Goal: Information Seeking & Learning: Learn about a topic

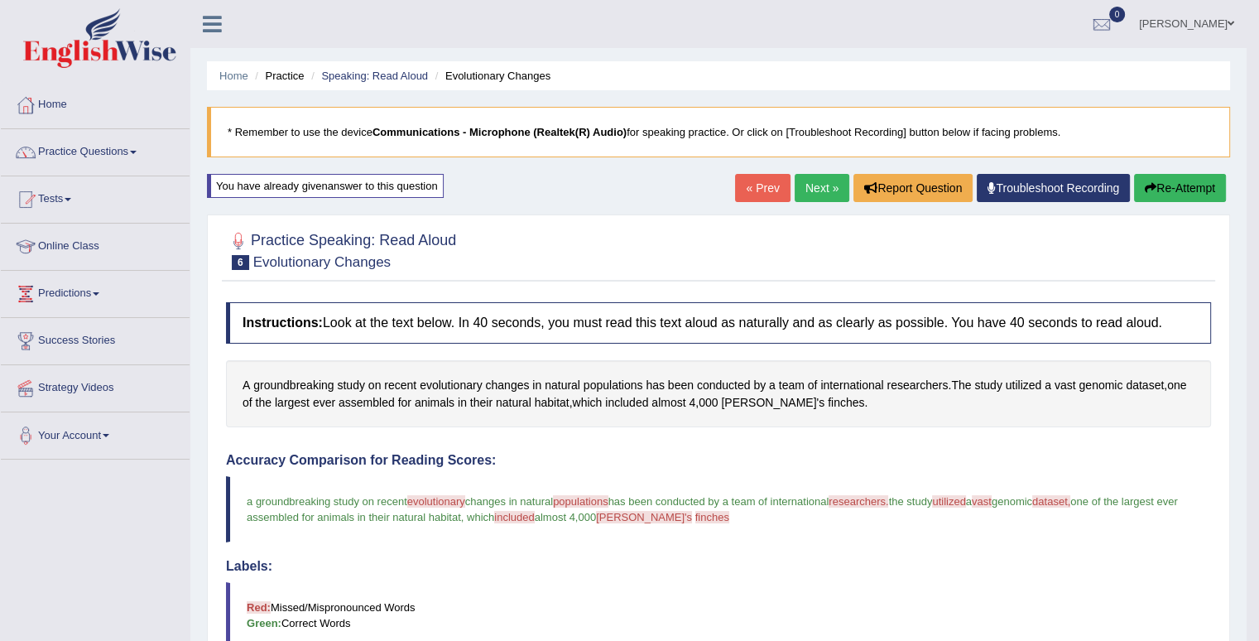
click at [1194, 188] on button "Re-Attempt" at bounding box center [1180, 188] width 92 height 28
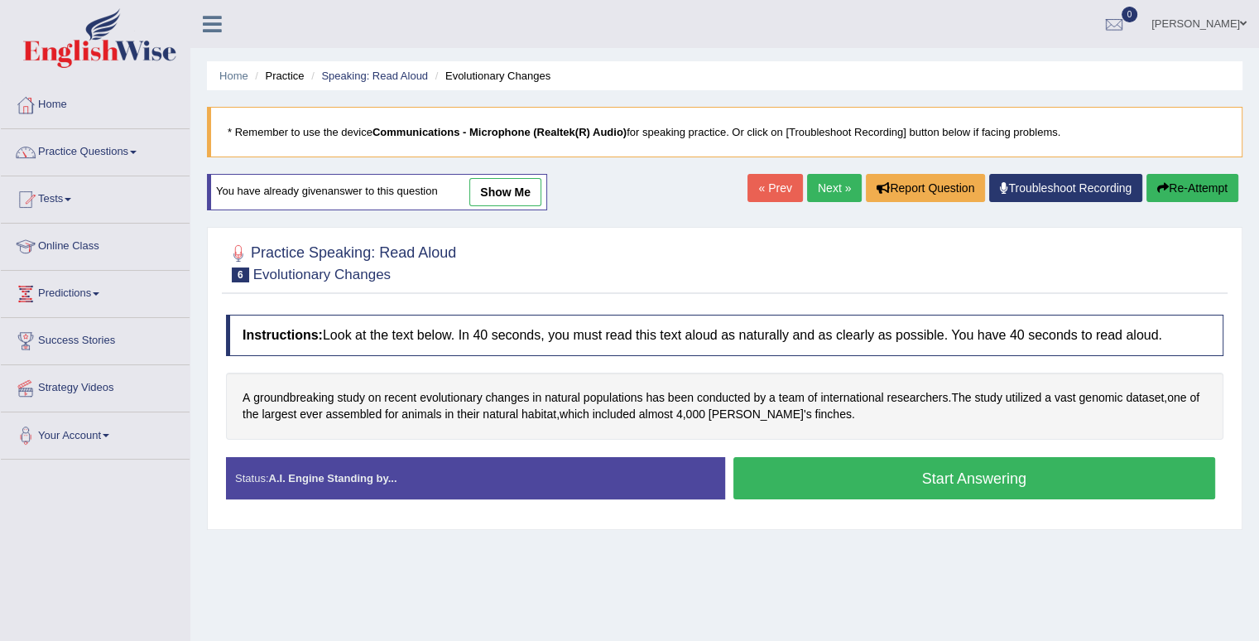
click at [1027, 474] on button "Start Answering" at bounding box center [975, 478] width 483 height 42
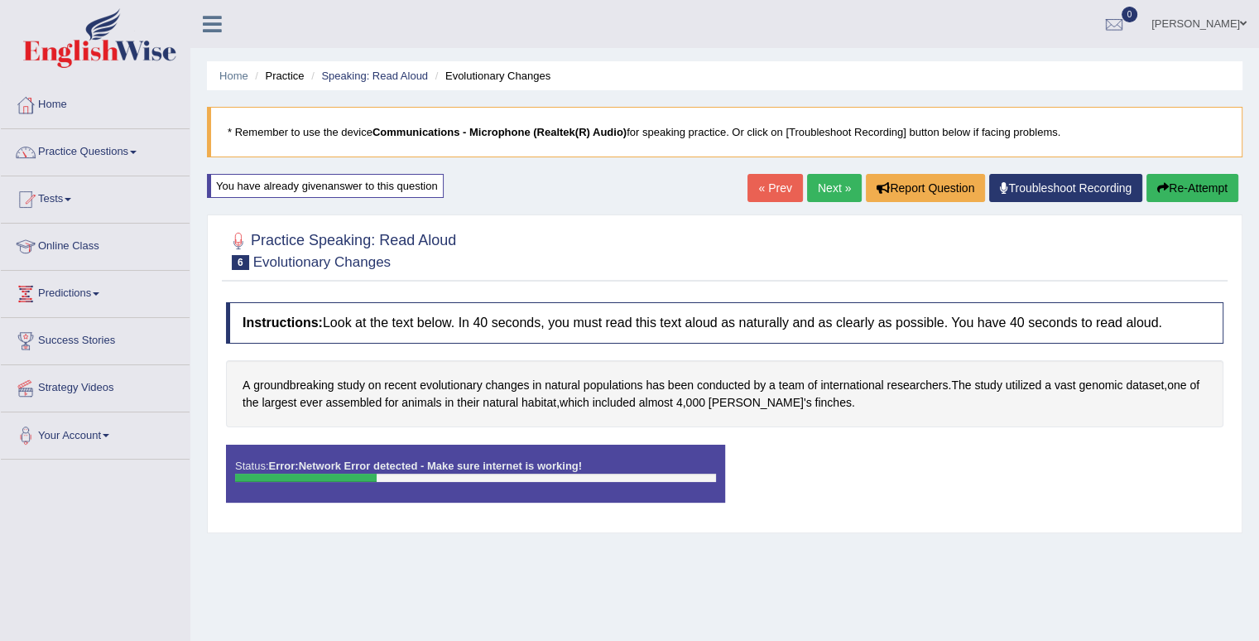
click at [1189, 190] on button "Re-Attempt" at bounding box center [1193, 188] width 92 height 28
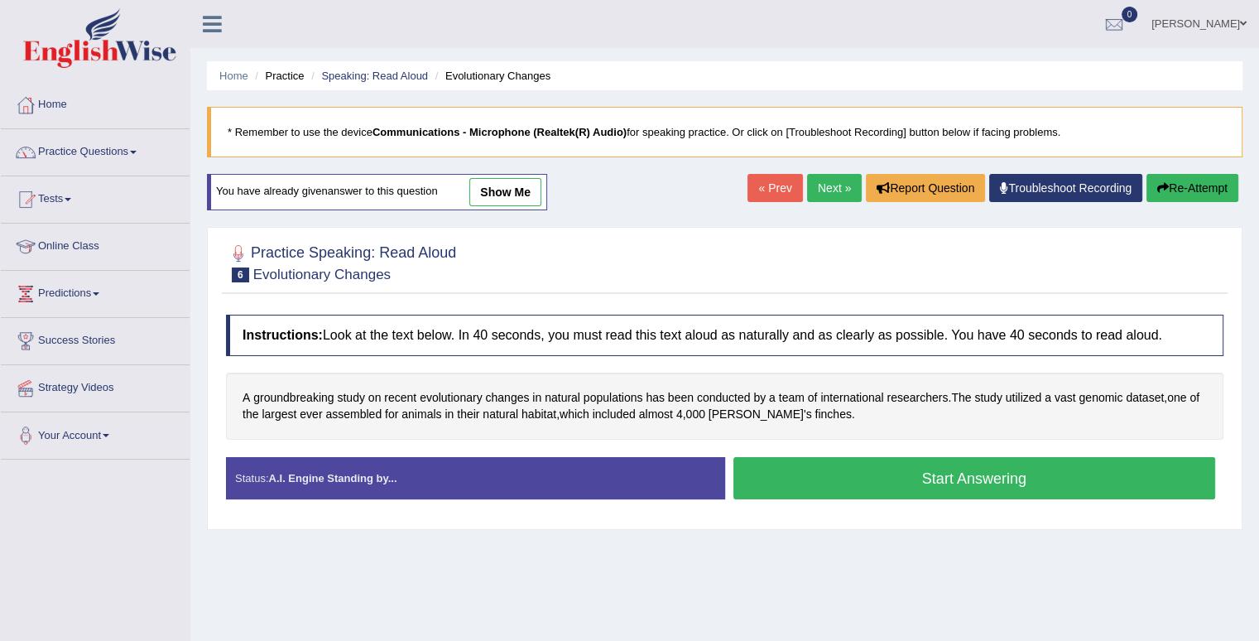
click at [972, 471] on button "Start Answering" at bounding box center [975, 478] width 483 height 42
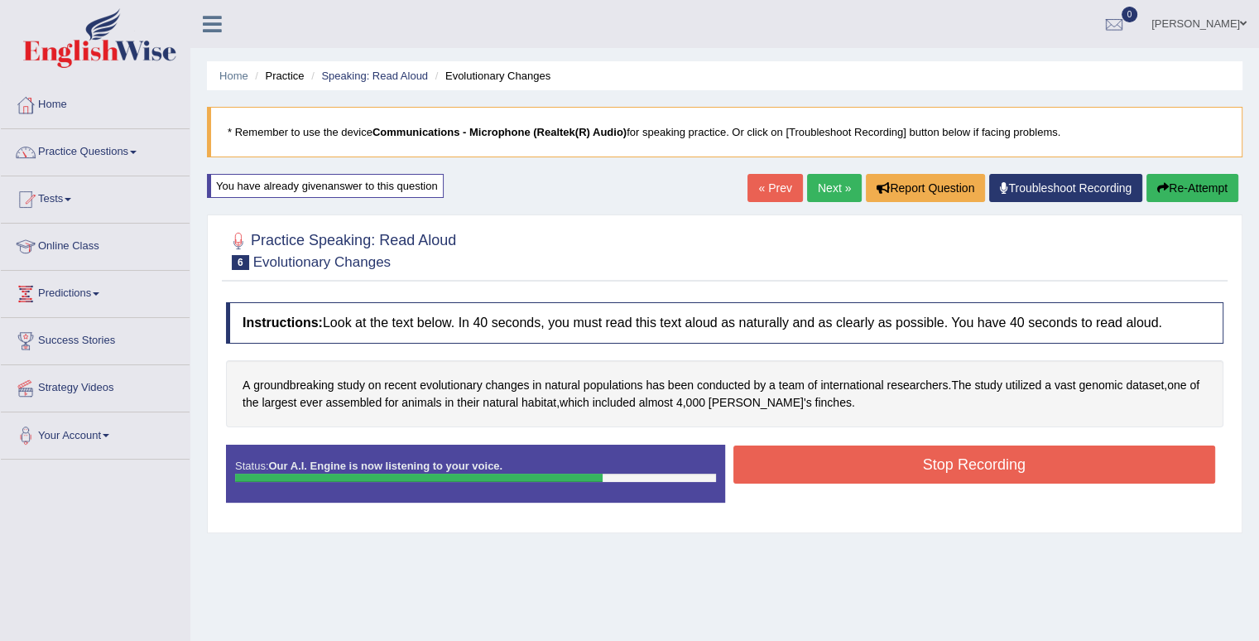
click at [972, 471] on button "Stop Recording" at bounding box center [975, 464] width 483 height 38
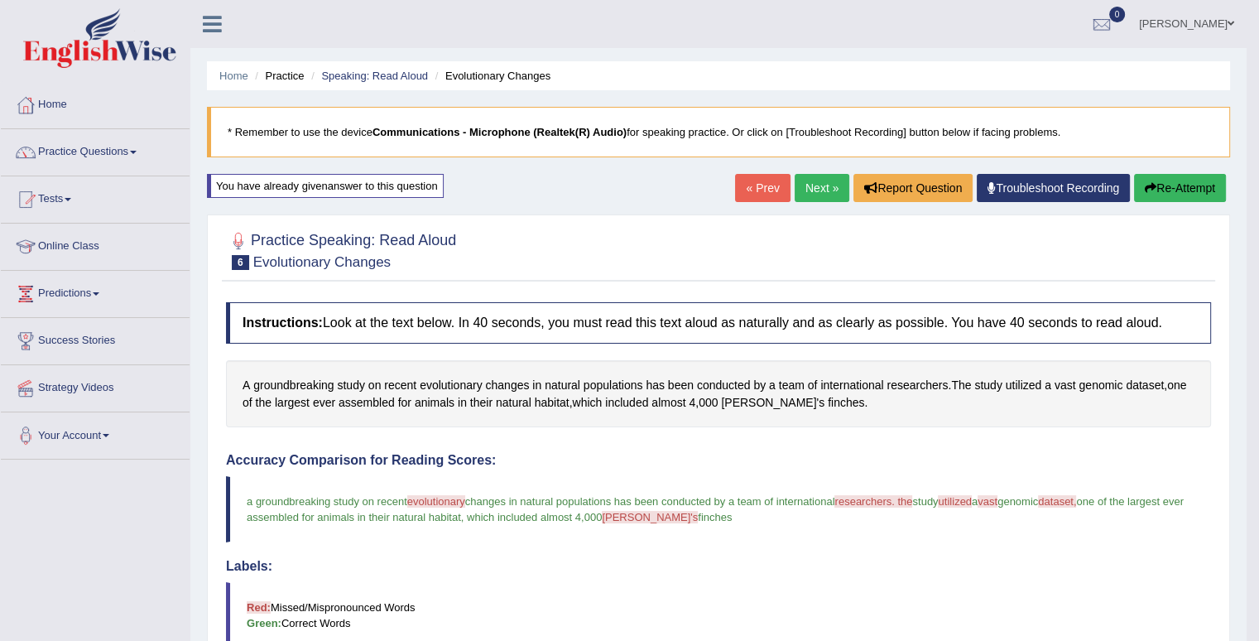
click at [1201, 194] on button "Re-Attempt" at bounding box center [1180, 188] width 92 height 28
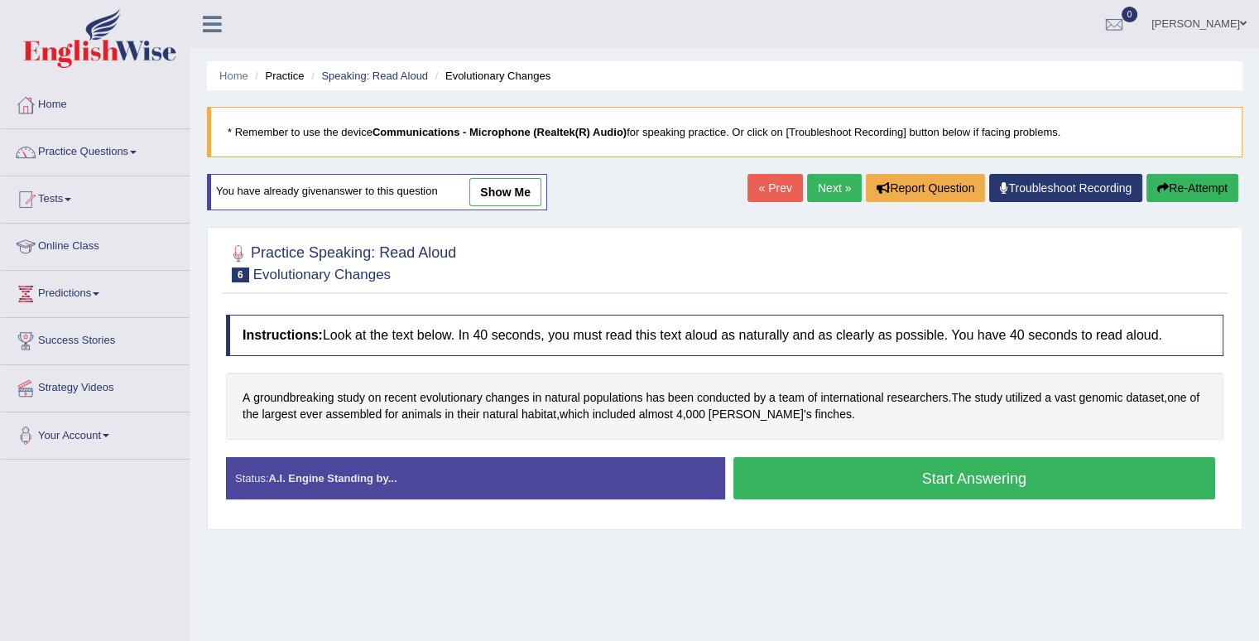
click at [1101, 475] on button "Start Answering" at bounding box center [975, 478] width 483 height 42
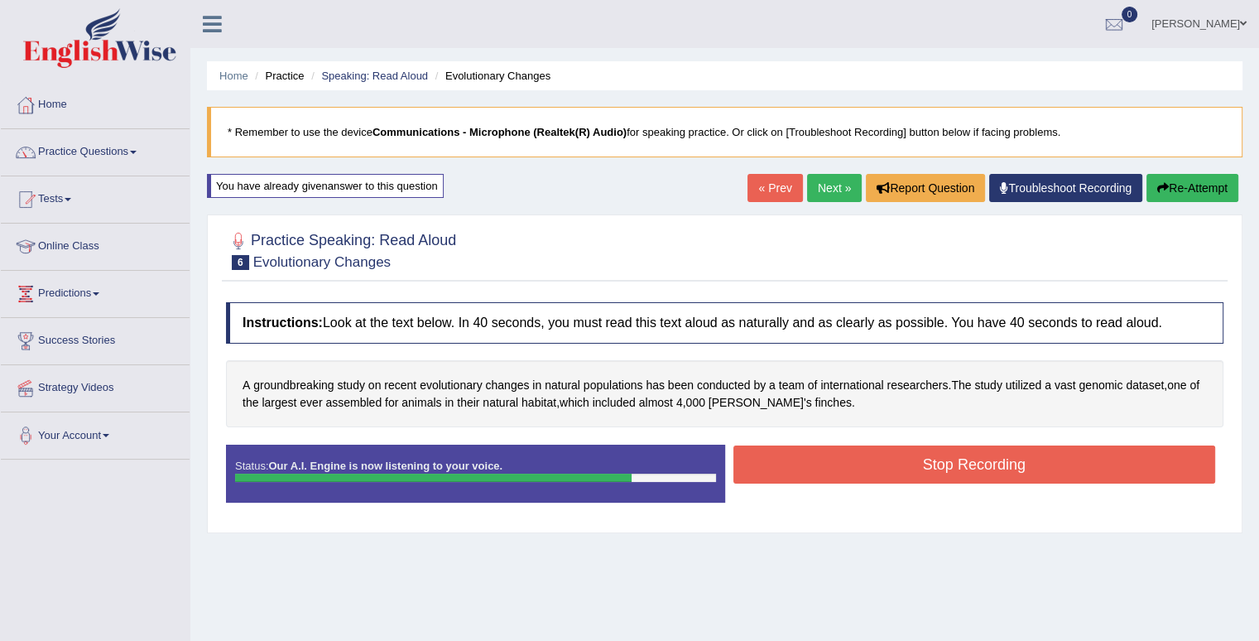
click at [1101, 475] on button "Stop Recording" at bounding box center [975, 464] width 483 height 38
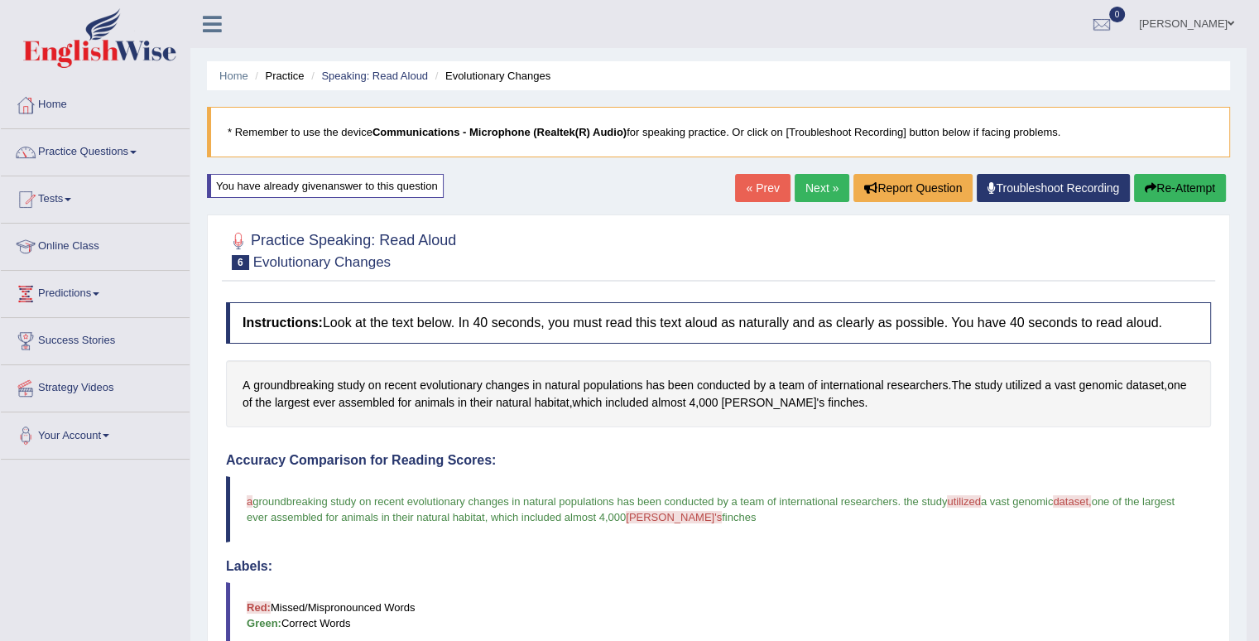
click at [814, 180] on link "Next »" at bounding box center [822, 188] width 55 height 28
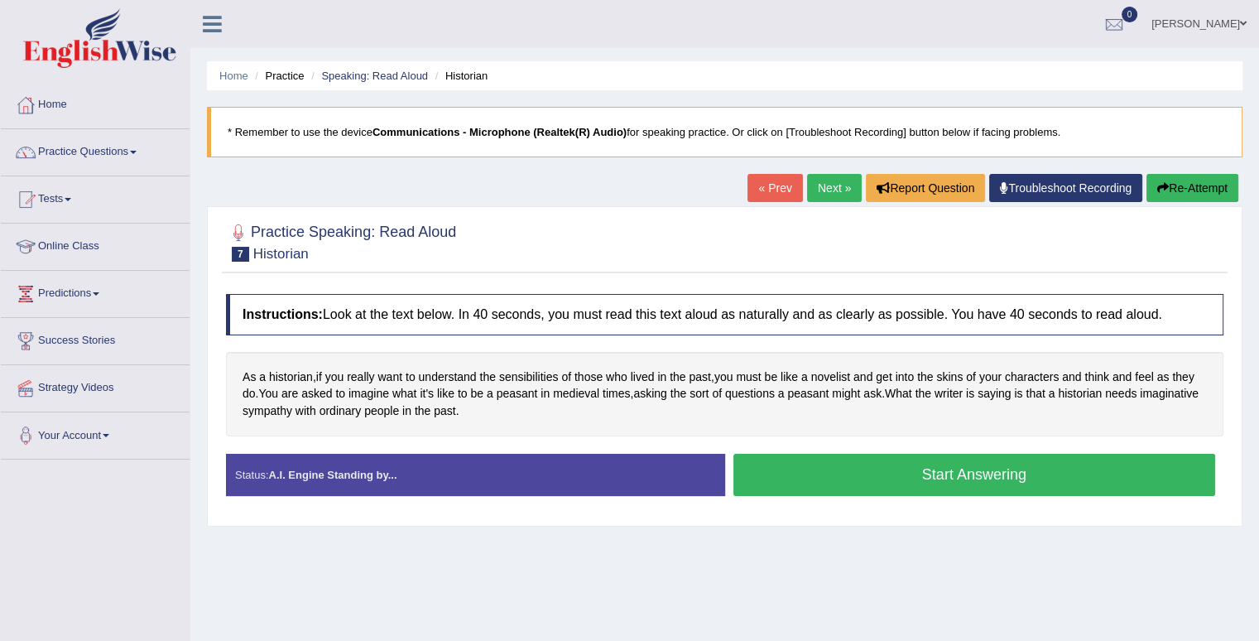
click at [919, 474] on button "Start Answering" at bounding box center [975, 475] width 483 height 42
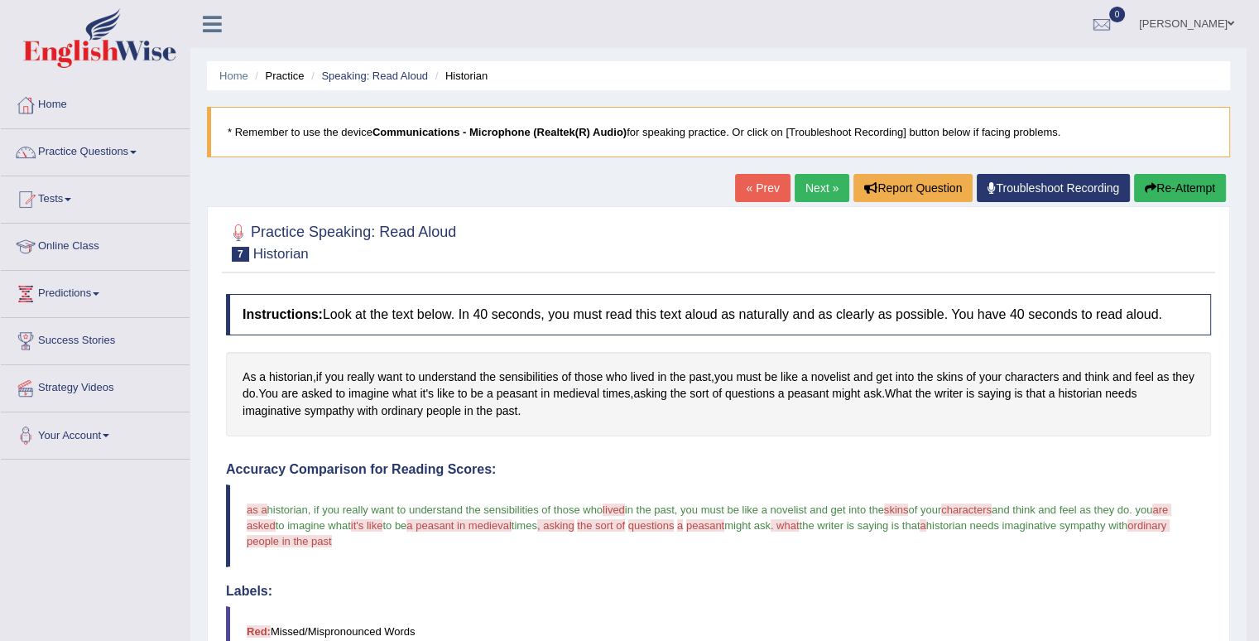
click at [1189, 192] on button "Re-Attempt" at bounding box center [1180, 188] width 92 height 28
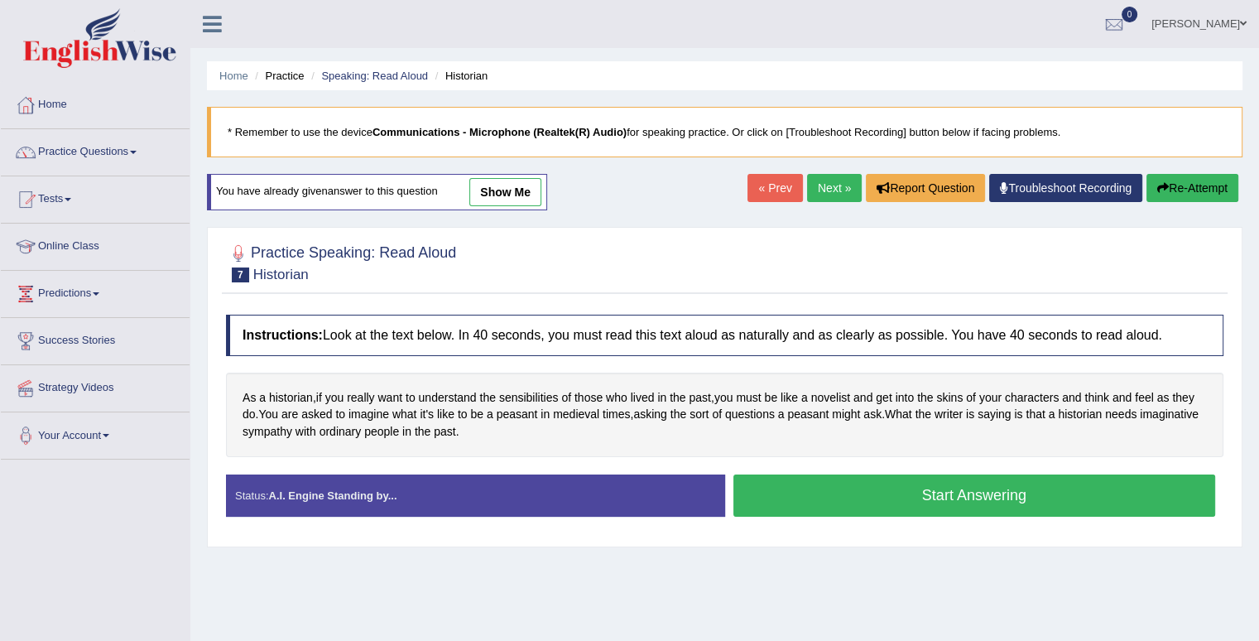
click at [1080, 483] on button "Start Answering" at bounding box center [975, 495] width 483 height 42
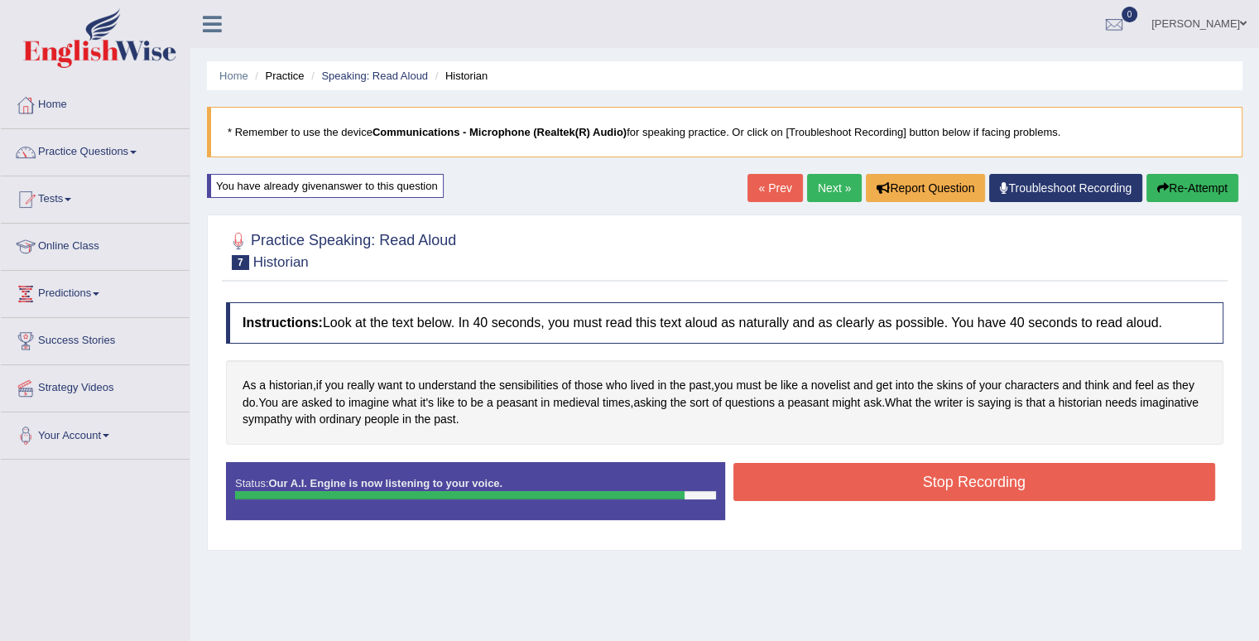
click at [1080, 483] on button "Stop Recording" at bounding box center [975, 482] width 483 height 38
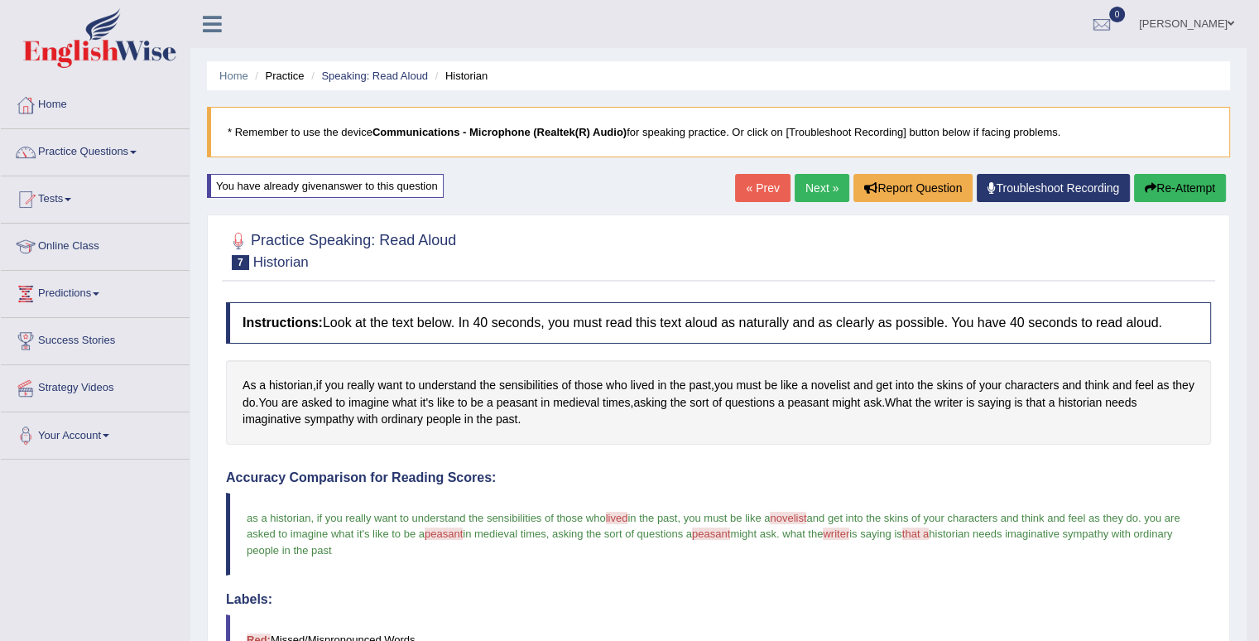
click at [814, 182] on link "Next »" at bounding box center [822, 188] width 55 height 28
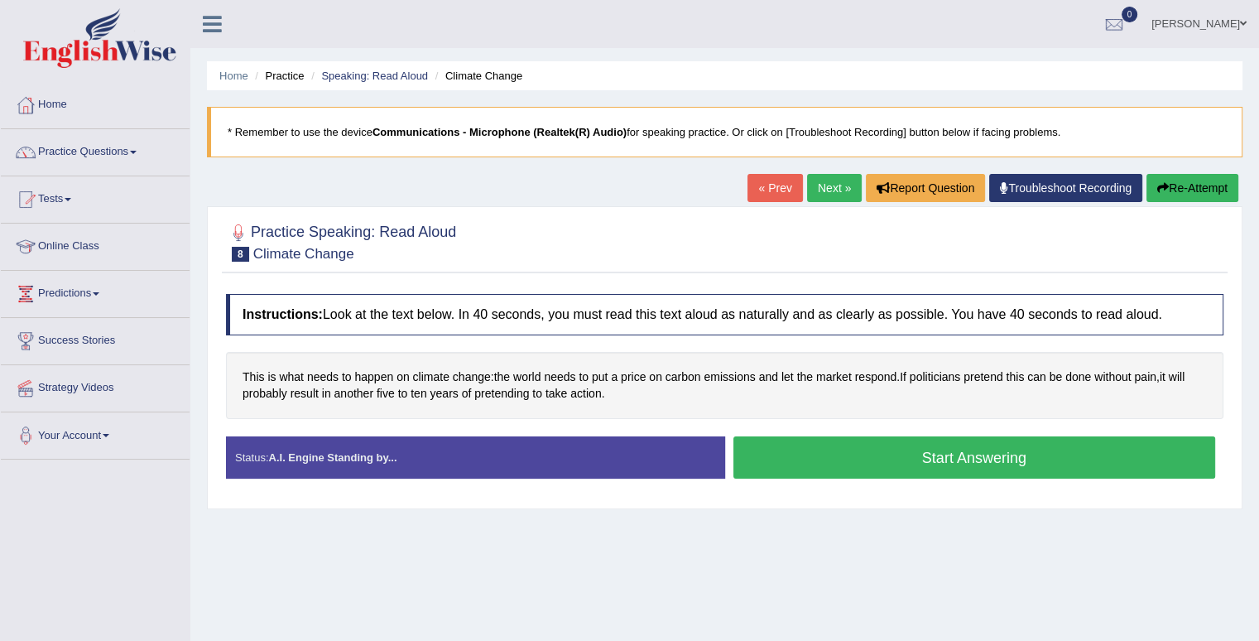
click at [943, 450] on button "Start Answering" at bounding box center [975, 457] width 483 height 42
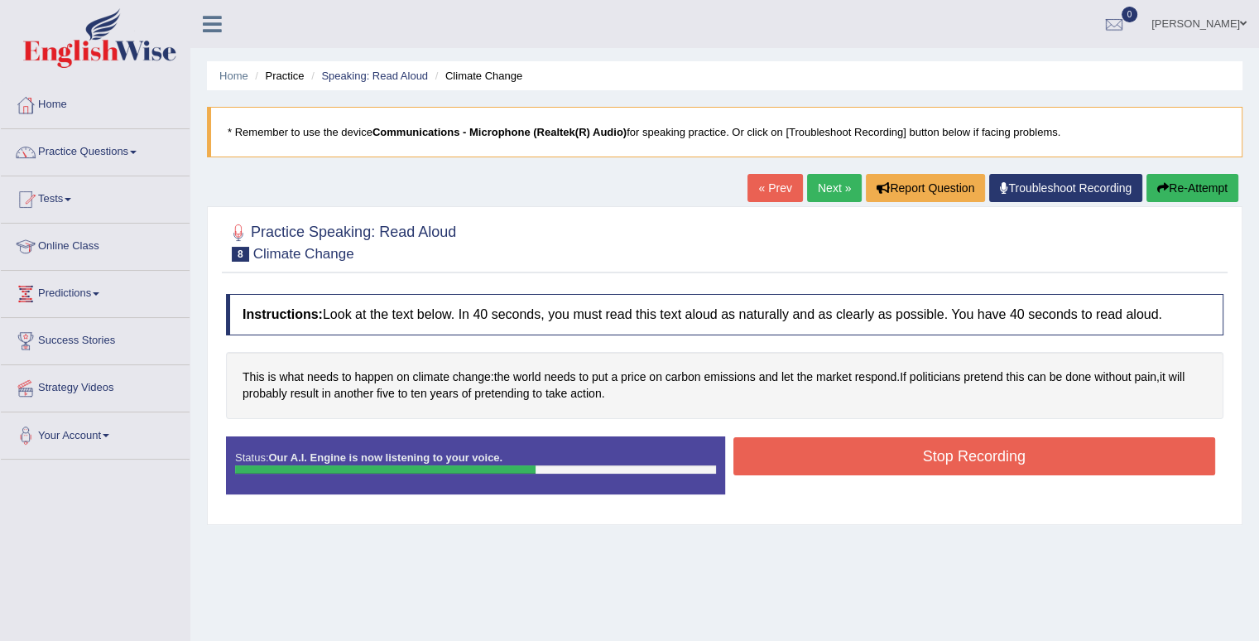
click at [943, 450] on button "Stop Recording" at bounding box center [975, 456] width 483 height 38
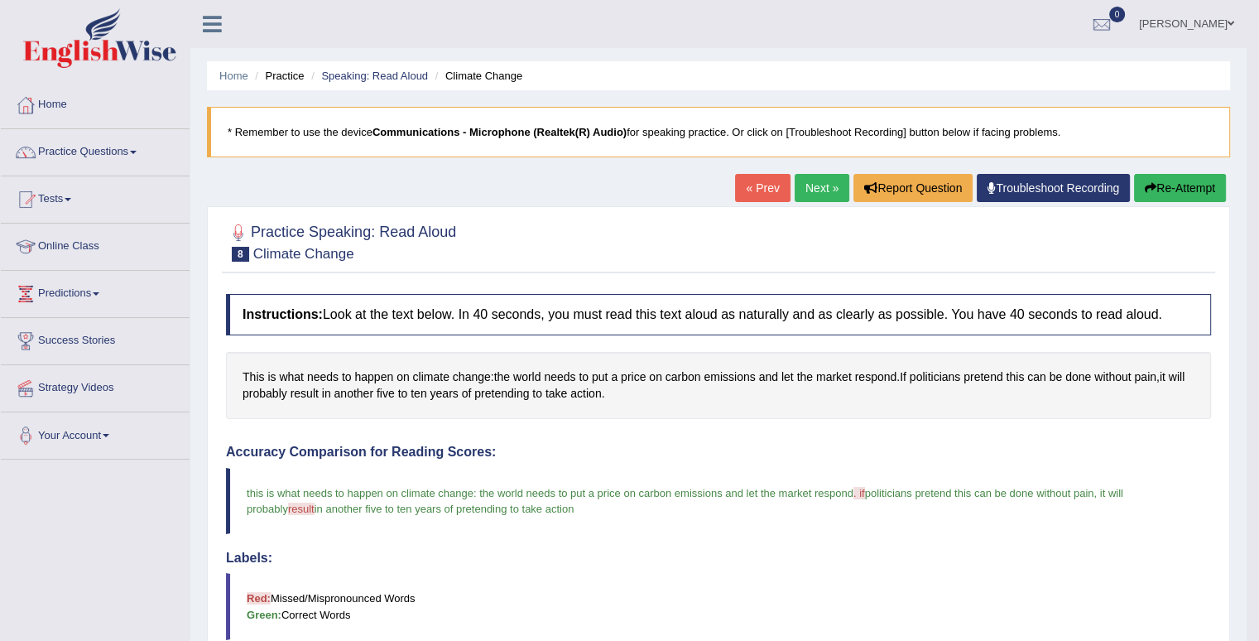
click at [825, 183] on link "Next »" at bounding box center [822, 188] width 55 height 28
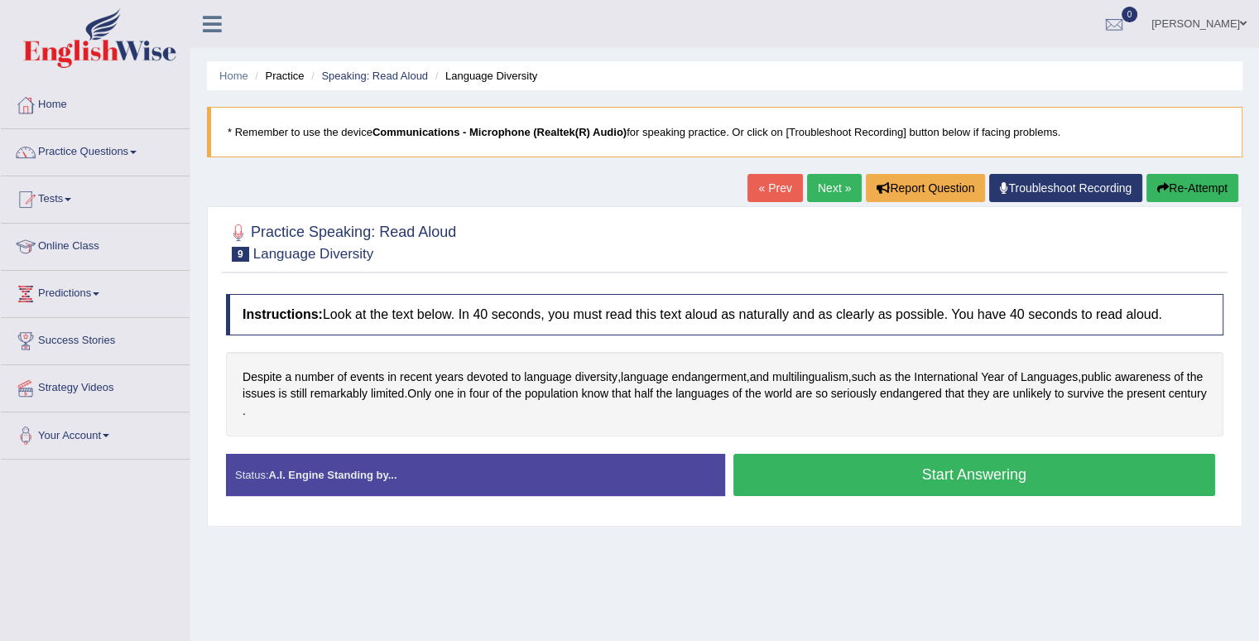
click at [950, 477] on button "Start Answering" at bounding box center [975, 475] width 483 height 42
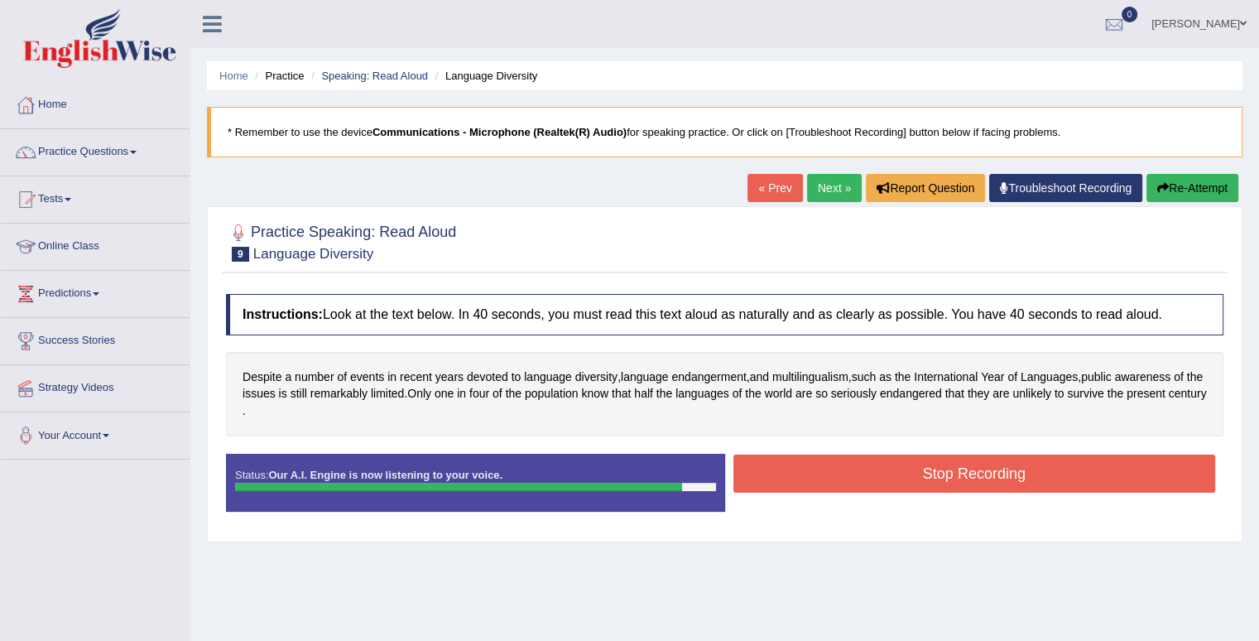
click at [950, 477] on button "Stop Recording" at bounding box center [975, 474] width 483 height 38
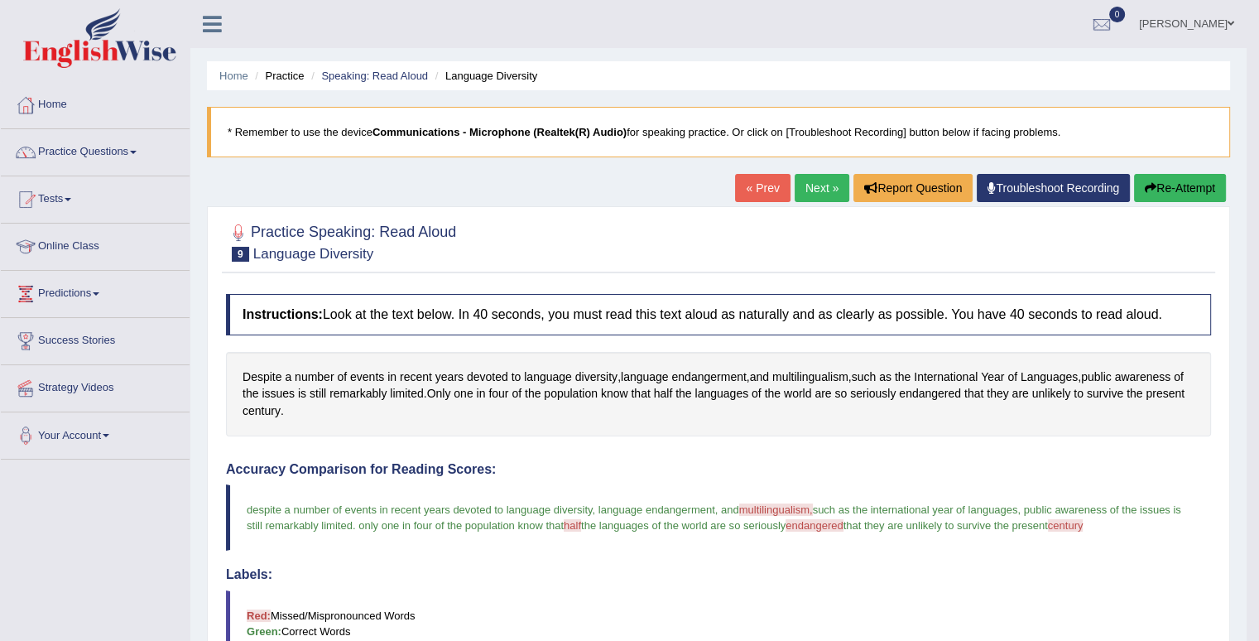
click at [816, 180] on link "Next »" at bounding box center [822, 188] width 55 height 28
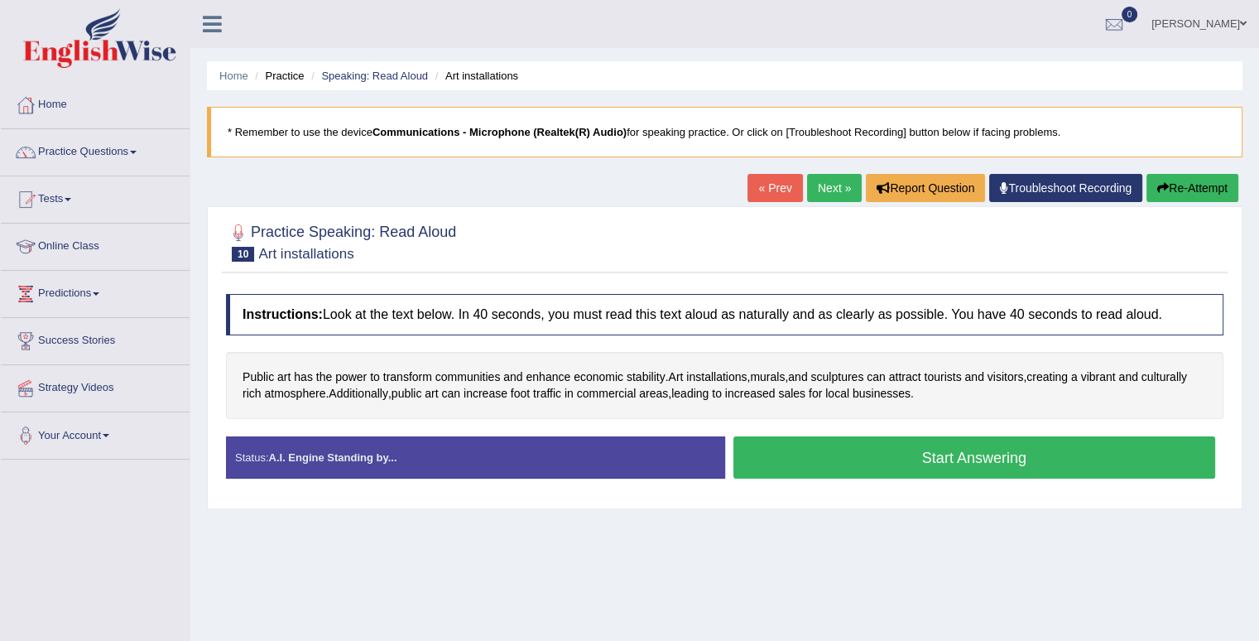
click at [899, 458] on button "Start Answering" at bounding box center [975, 457] width 483 height 42
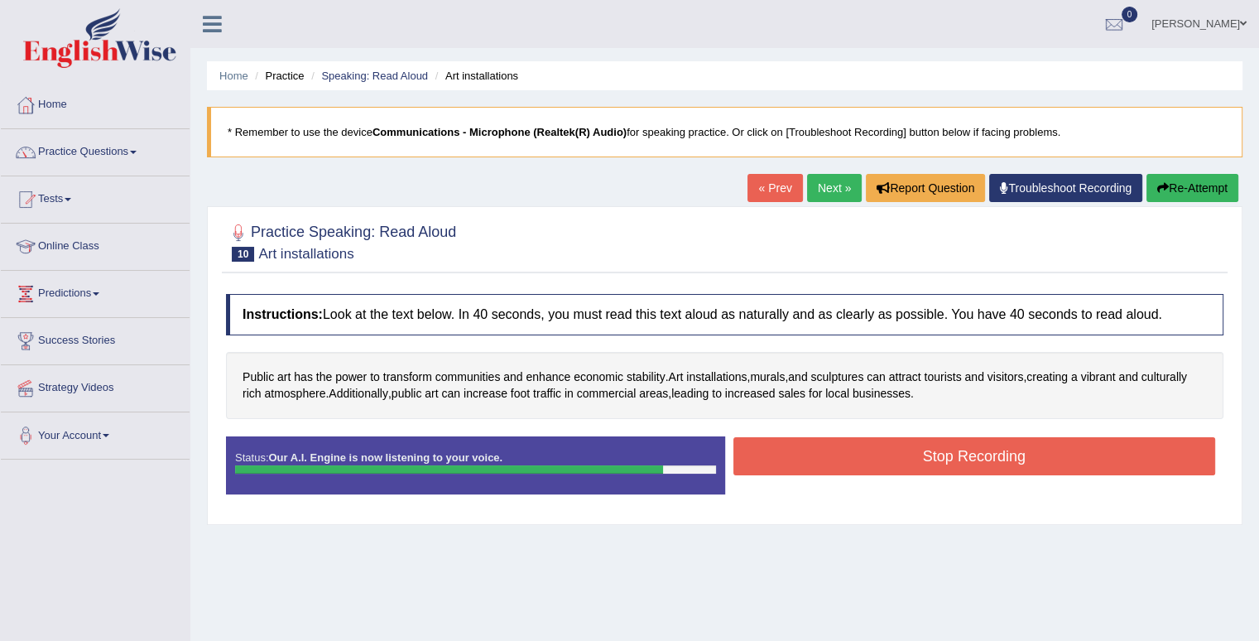
click at [899, 458] on button "Stop Recording" at bounding box center [975, 456] width 483 height 38
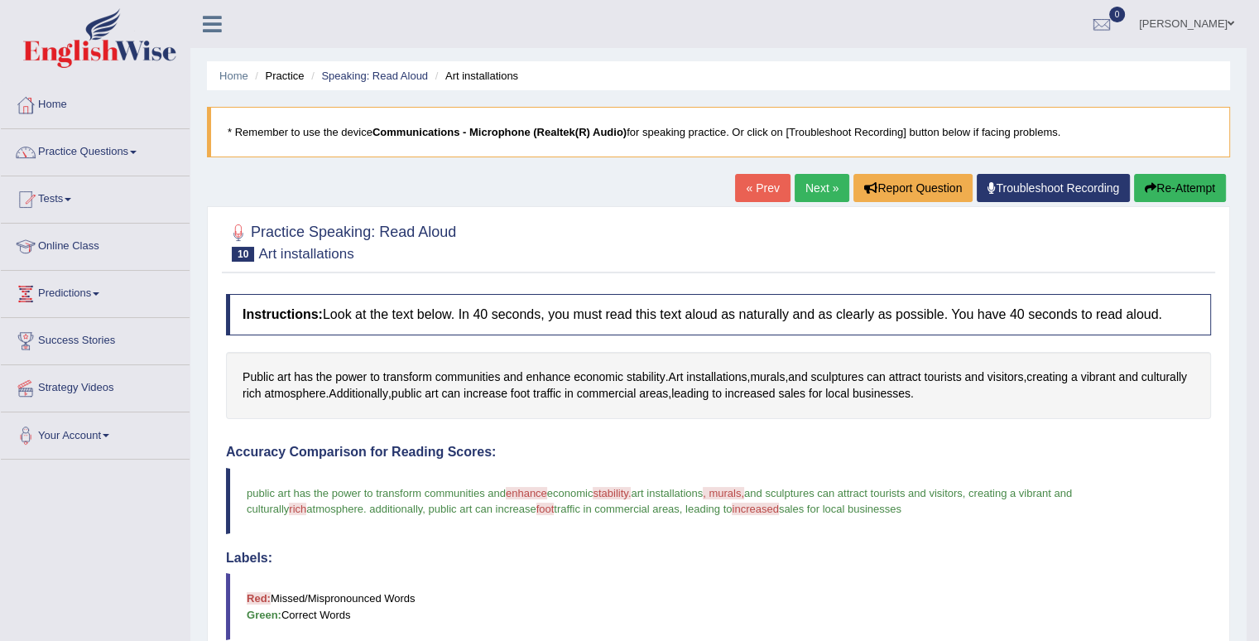
click at [811, 181] on link "Next »" at bounding box center [822, 188] width 55 height 28
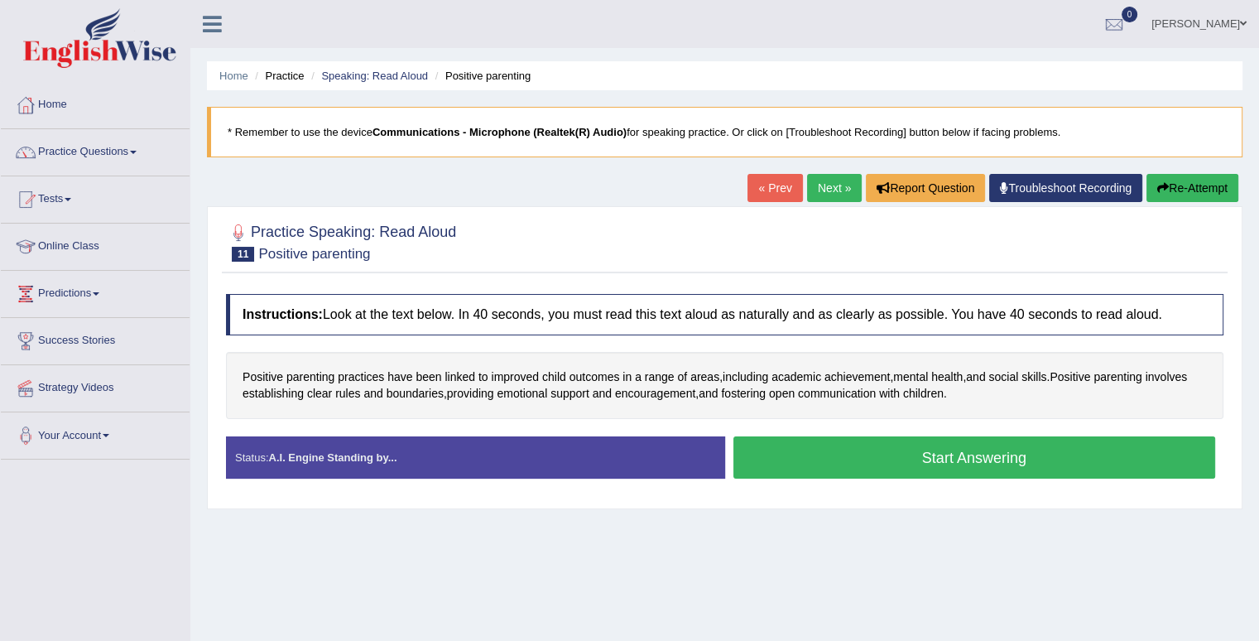
click at [927, 455] on button "Start Answering" at bounding box center [975, 457] width 483 height 42
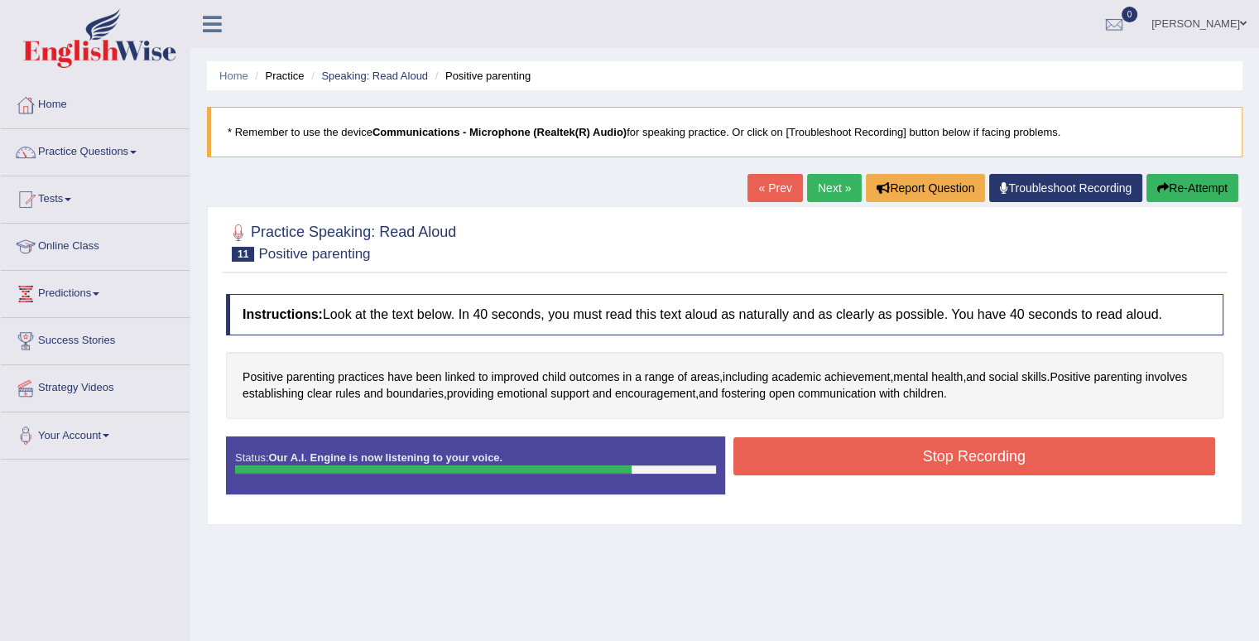
click at [927, 455] on button "Stop Recording" at bounding box center [975, 456] width 483 height 38
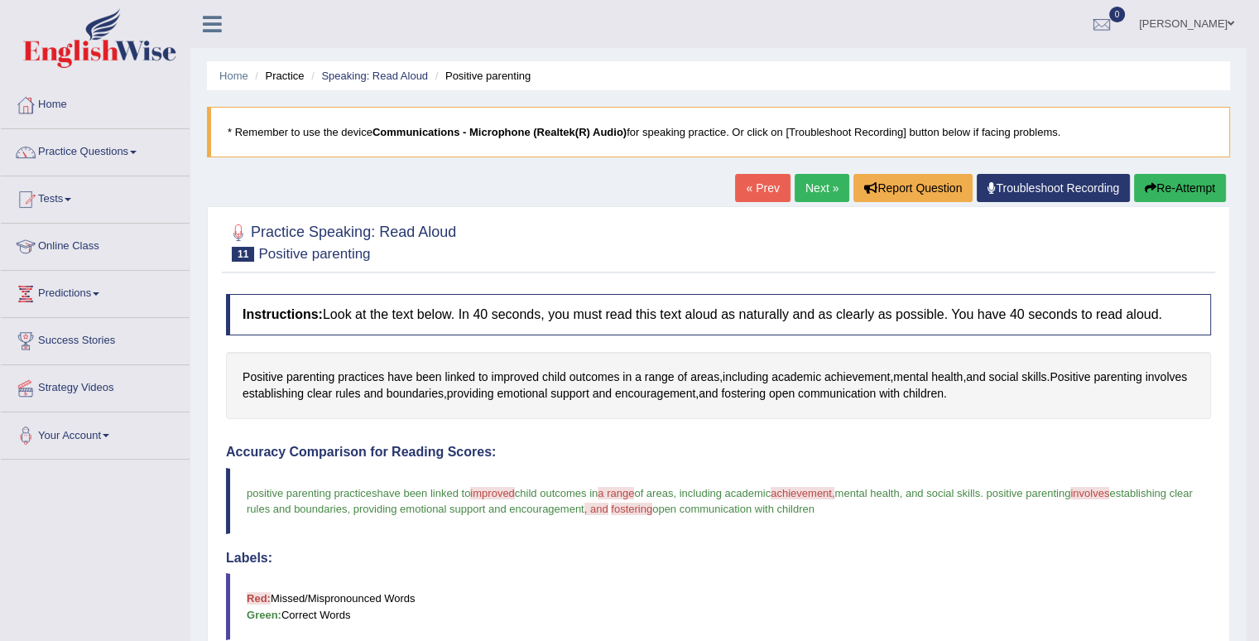
click at [1189, 182] on button "Re-Attempt" at bounding box center [1180, 188] width 92 height 28
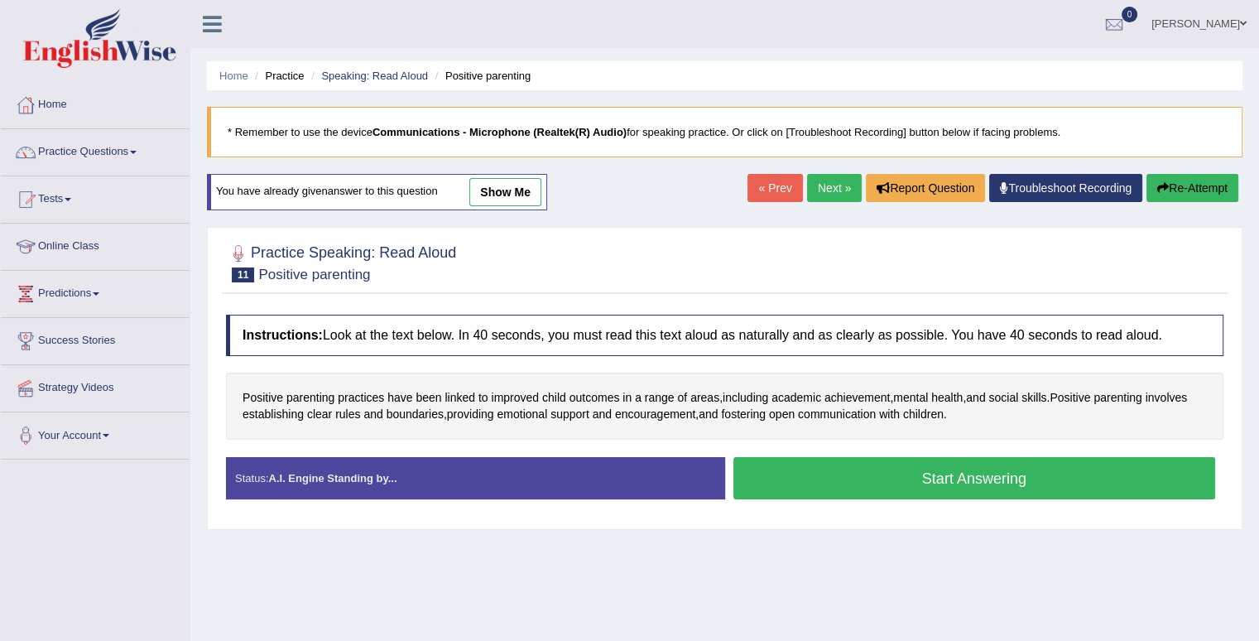
click at [927, 484] on button "Start Answering" at bounding box center [975, 478] width 483 height 42
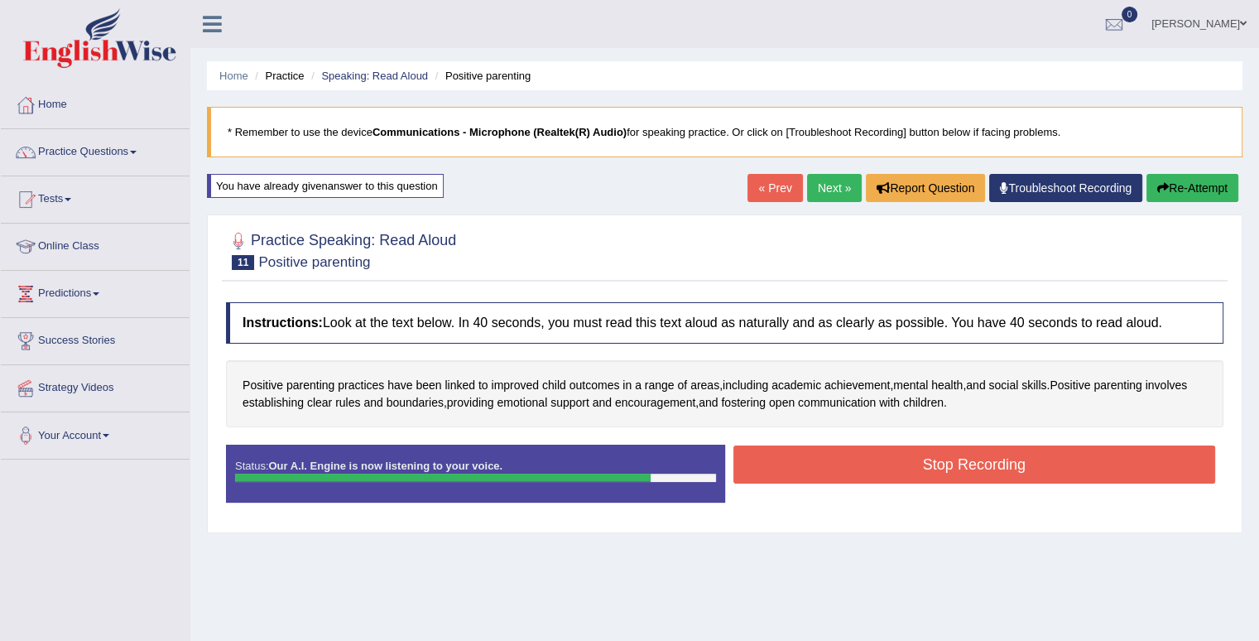
click at [928, 474] on button "Stop Recording" at bounding box center [975, 464] width 483 height 38
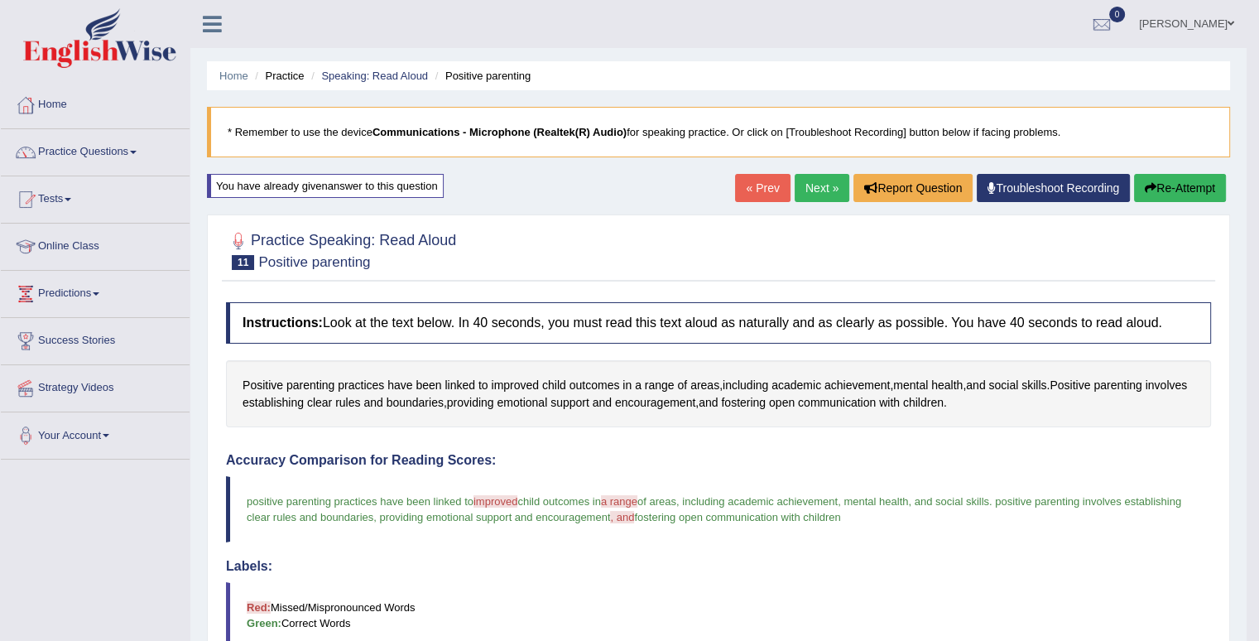
click at [811, 187] on link "Next »" at bounding box center [822, 188] width 55 height 28
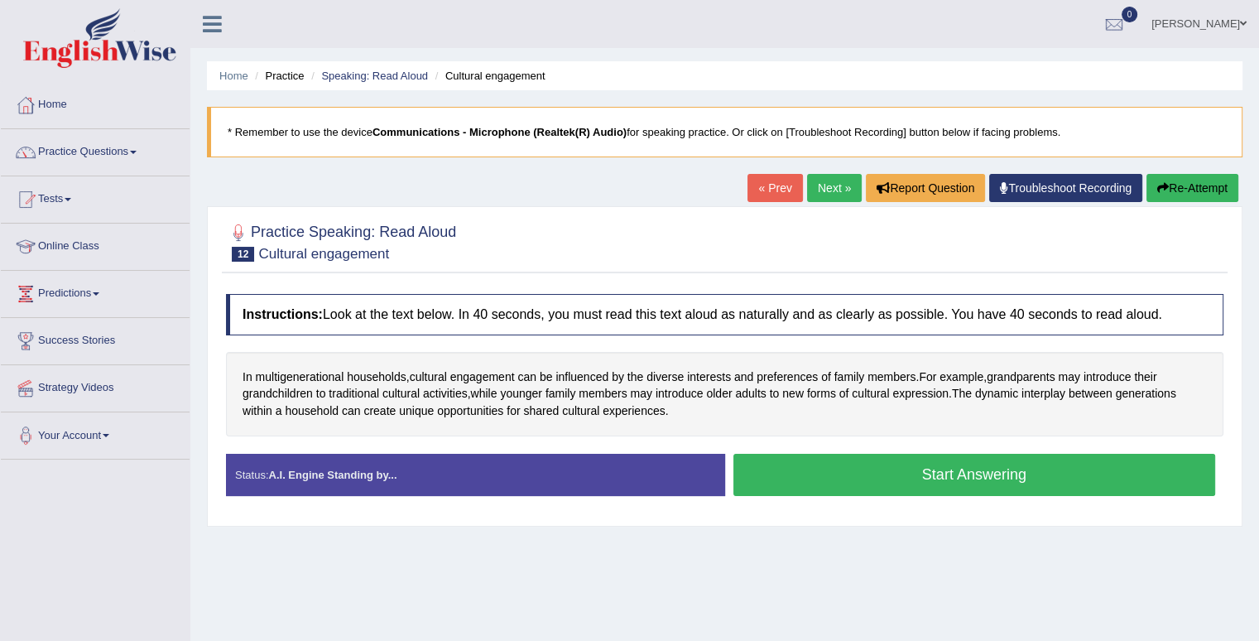
click at [930, 481] on button "Start Answering" at bounding box center [975, 475] width 483 height 42
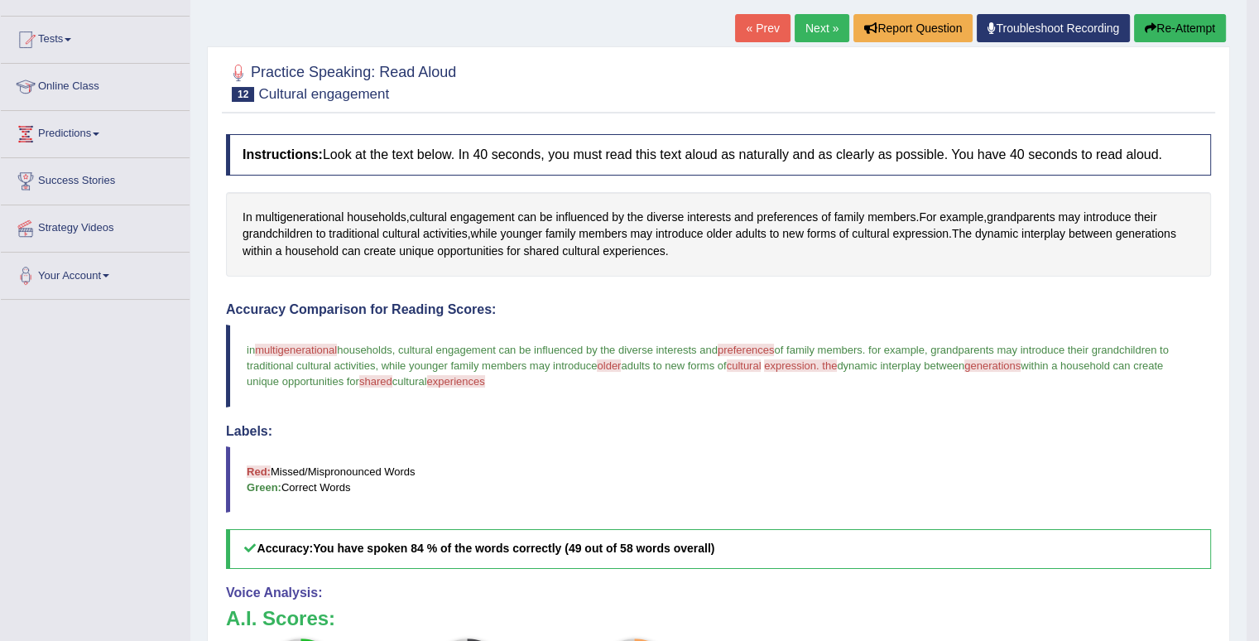
scroll to position [166, 0]
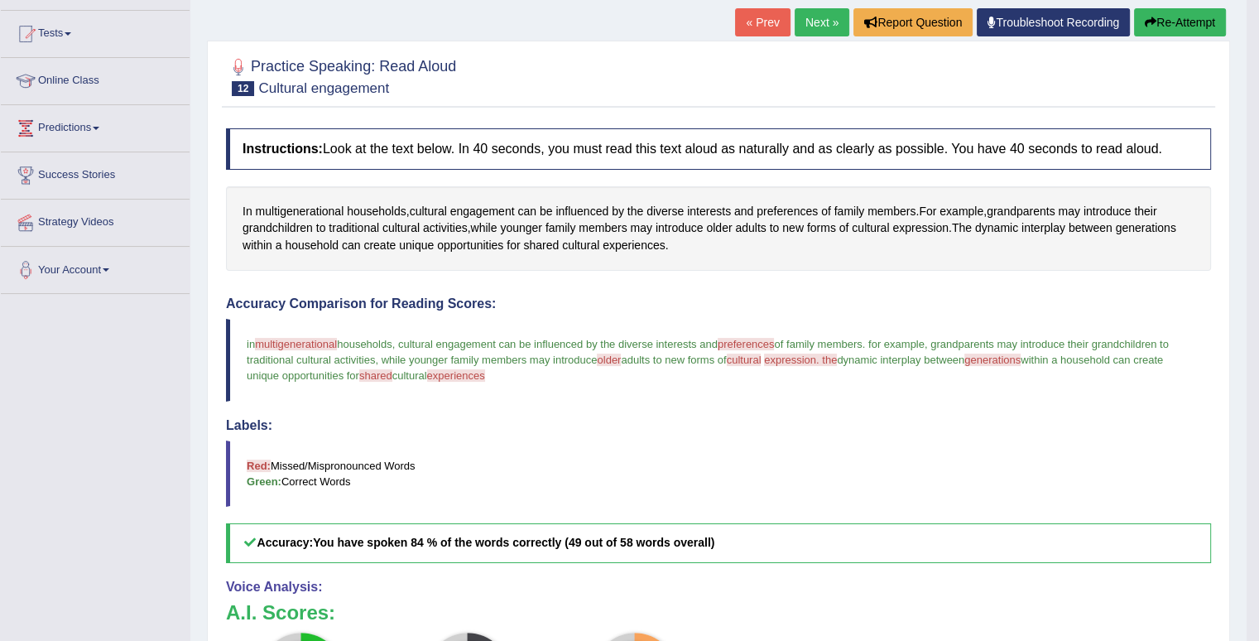
click at [815, 23] on link "Next »" at bounding box center [822, 22] width 55 height 28
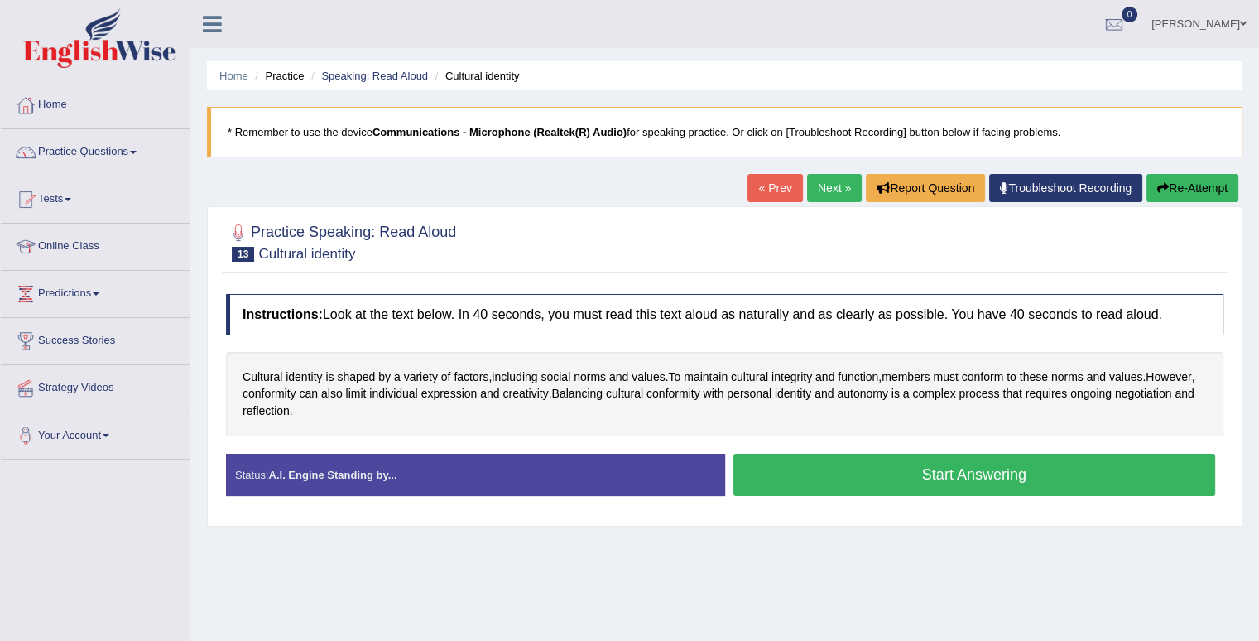
click at [841, 470] on button "Start Answering" at bounding box center [975, 475] width 483 height 42
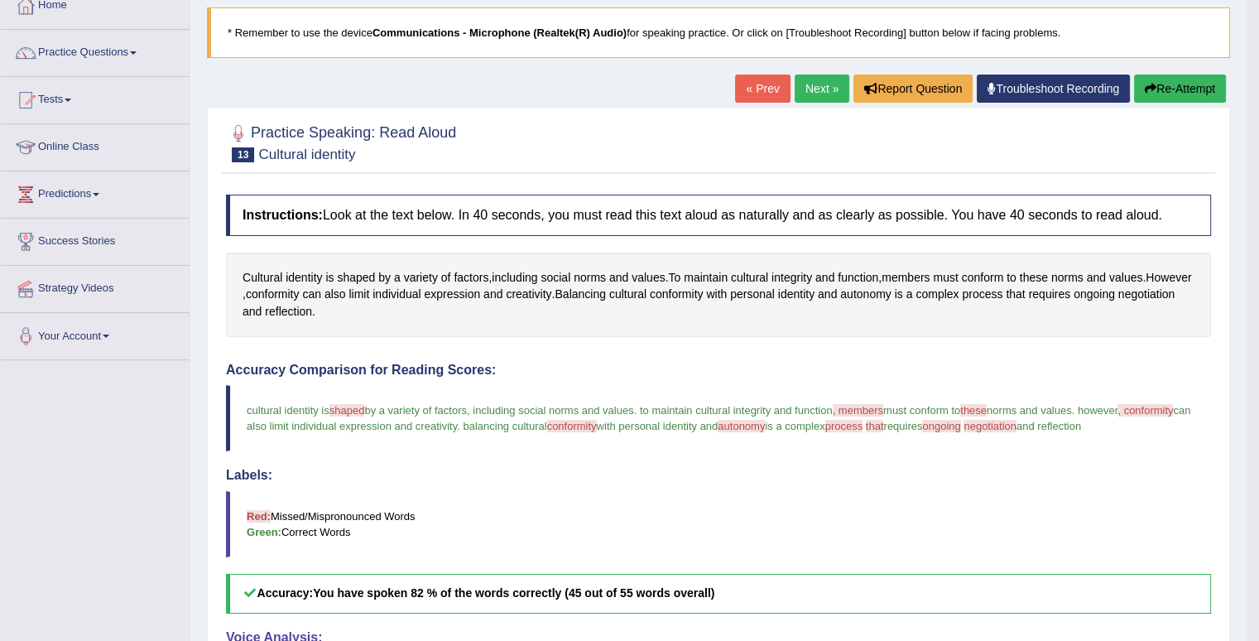
scroll to position [132, 0]
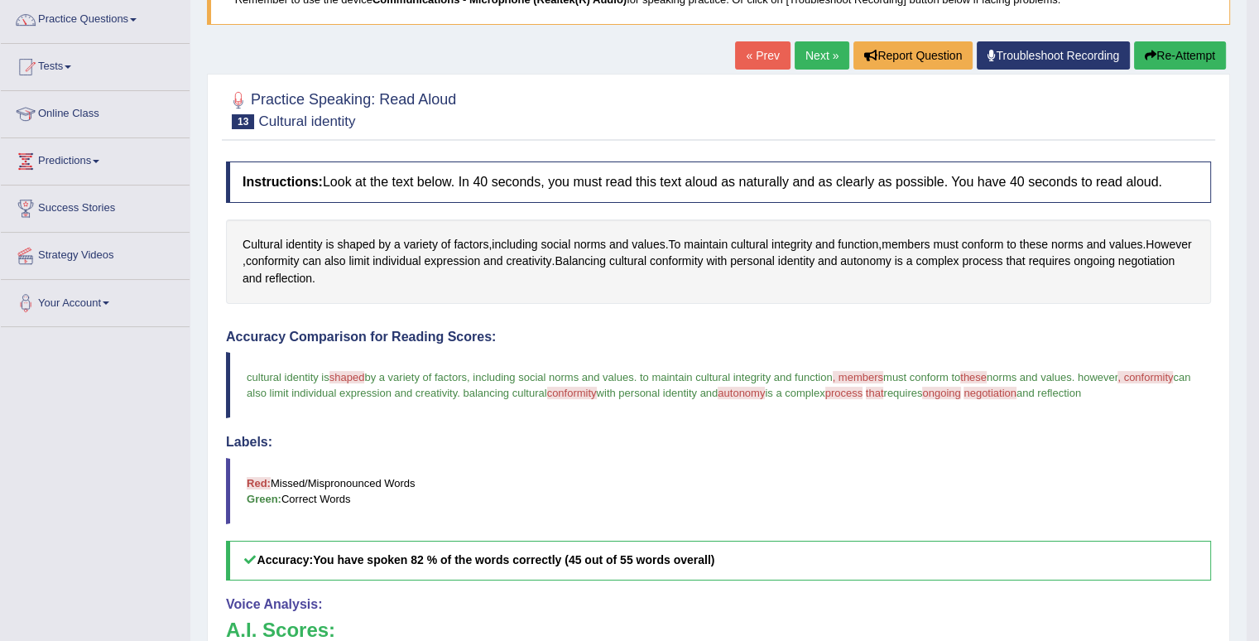
click at [1153, 55] on icon "button" at bounding box center [1151, 56] width 12 height 12
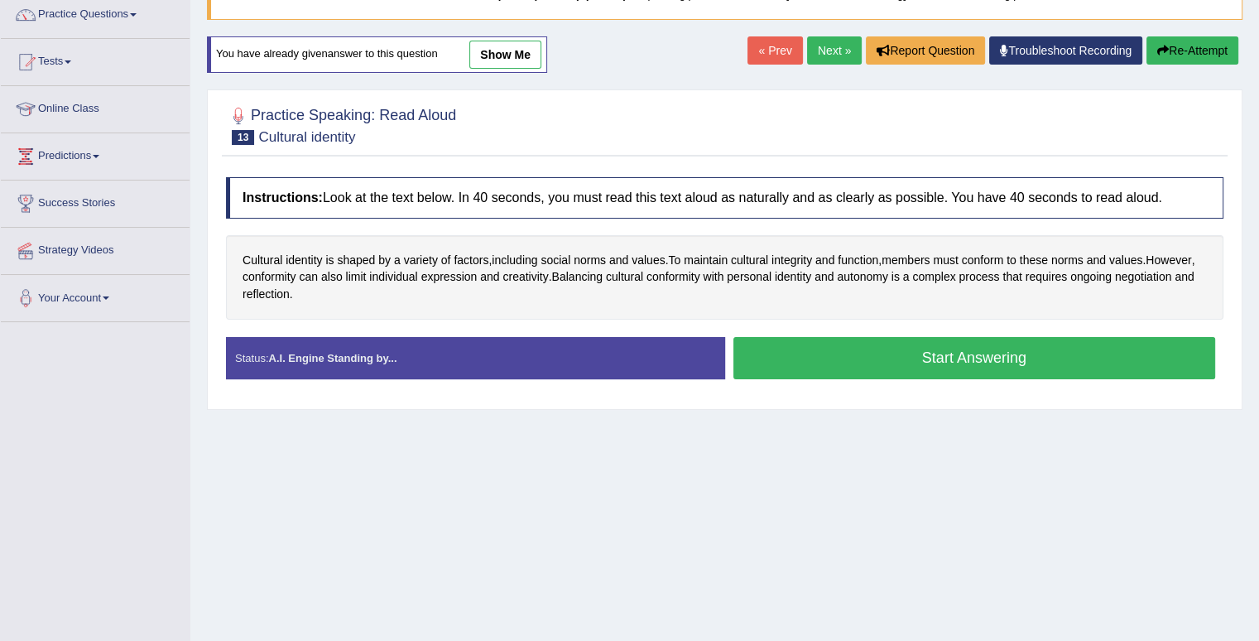
click at [1053, 349] on button "Start Answering" at bounding box center [975, 358] width 483 height 42
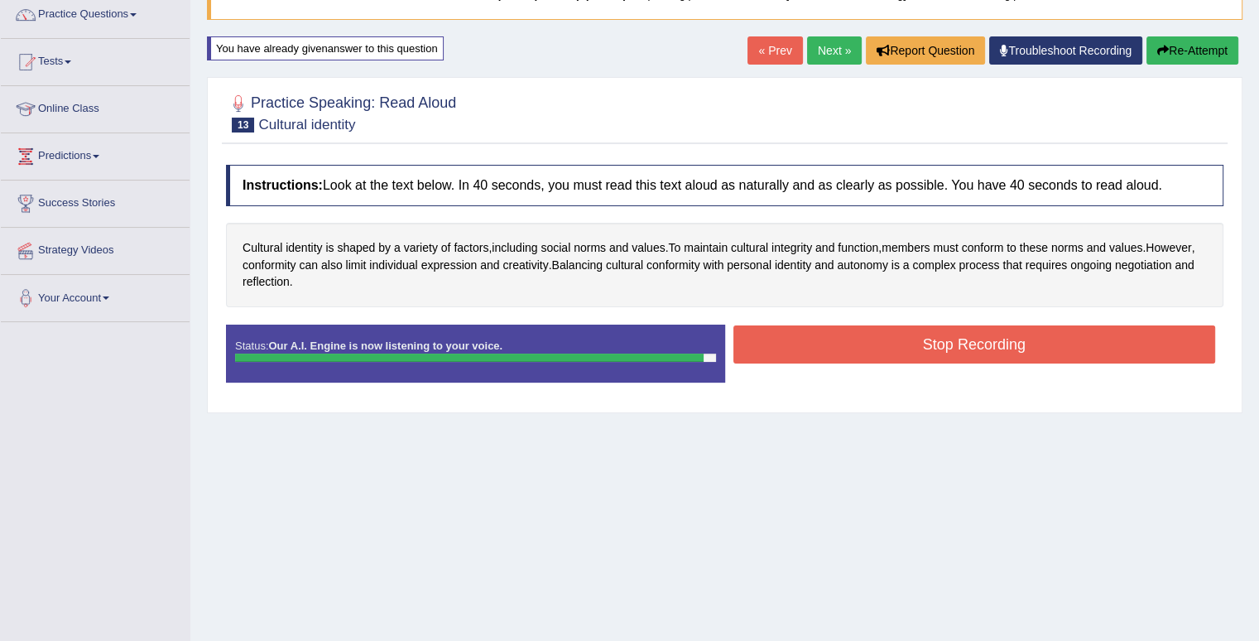
click at [1053, 349] on button "Stop Recording" at bounding box center [975, 344] width 483 height 38
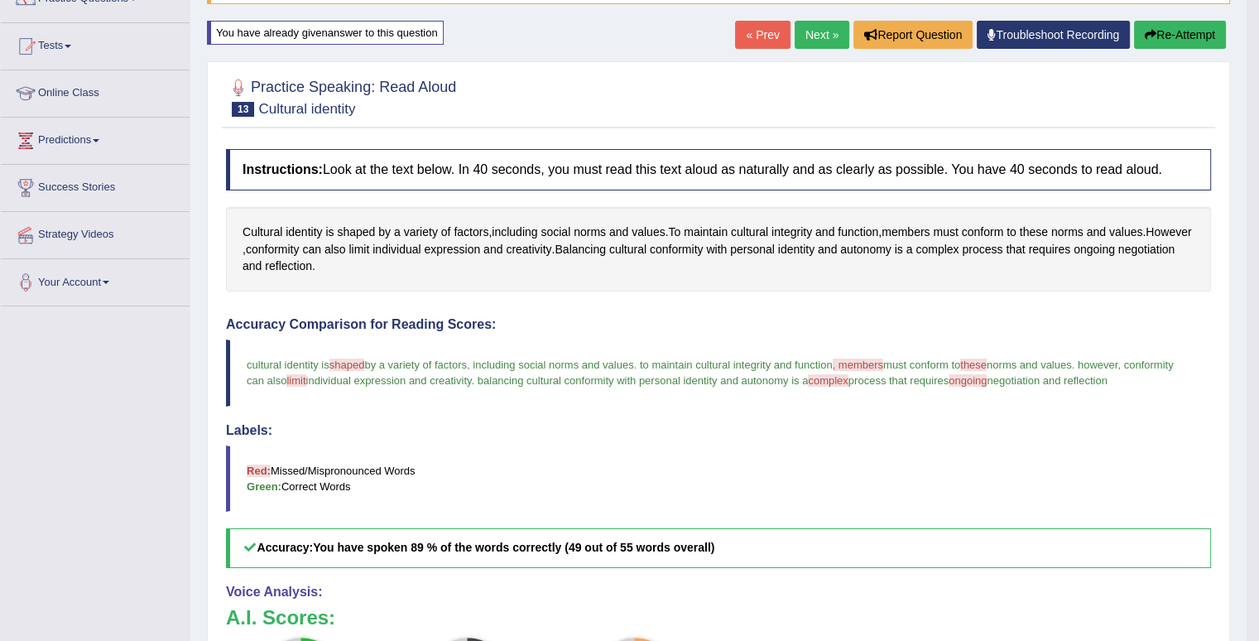
scroll to position [137, 0]
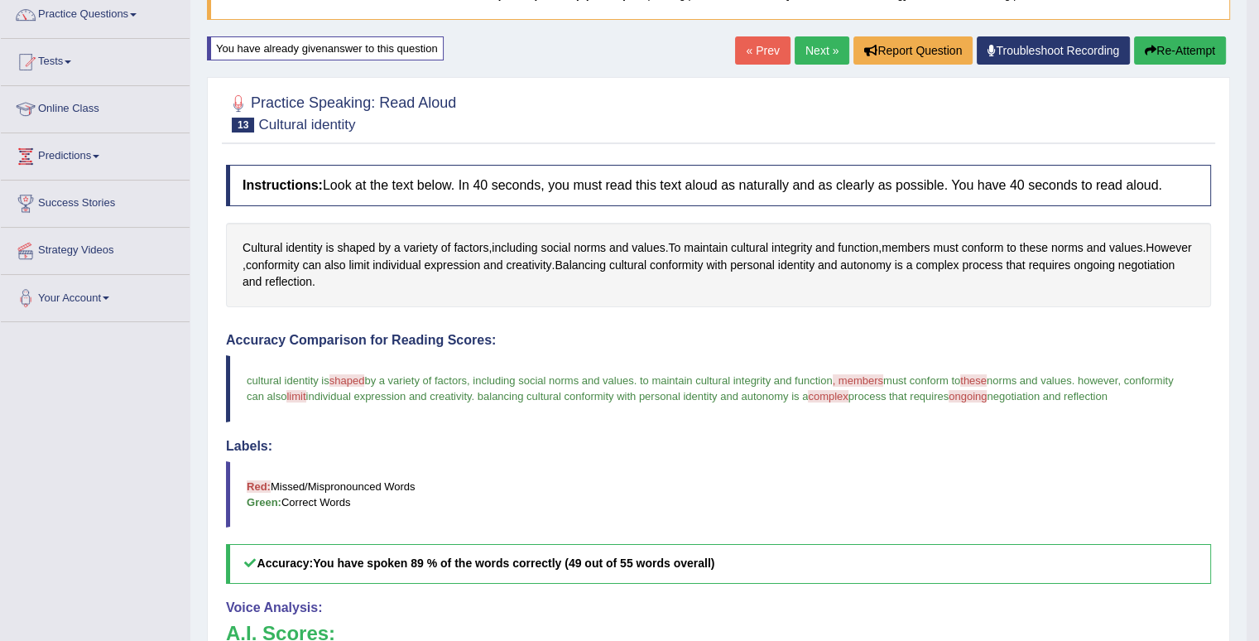
click at [811, 53] on link "Next »" at bounding box center [822, 50] width 55 height 28
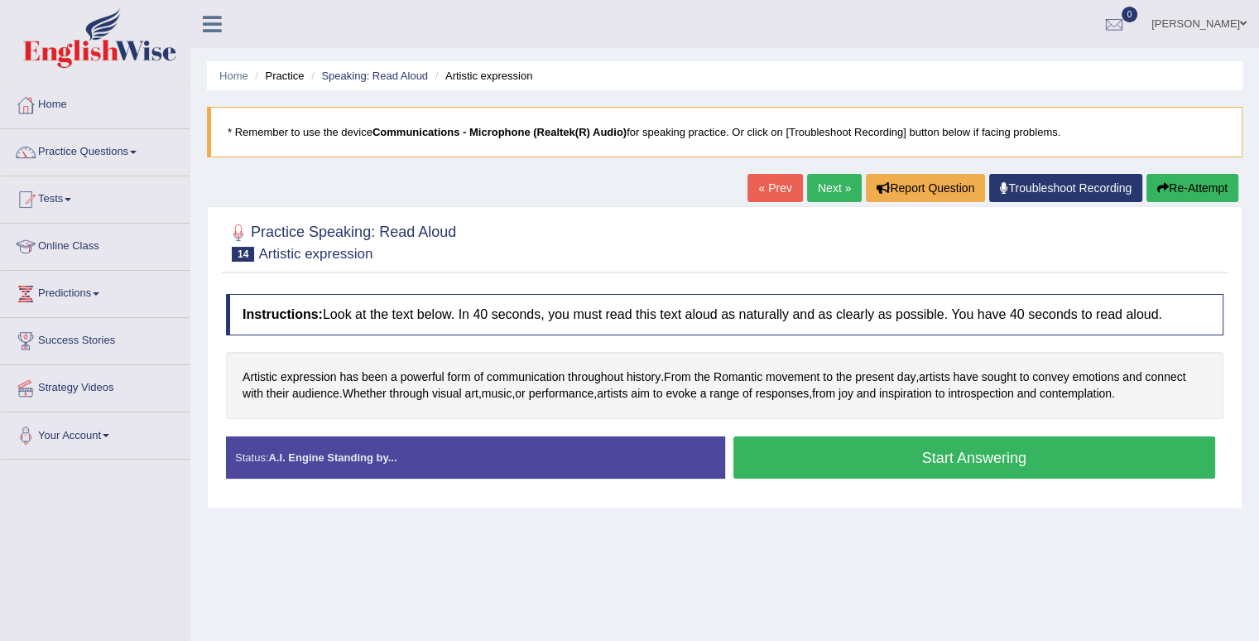
click at [969, 452] on button "Start Answering" at bounding box center [975, 457] width 483 height 42
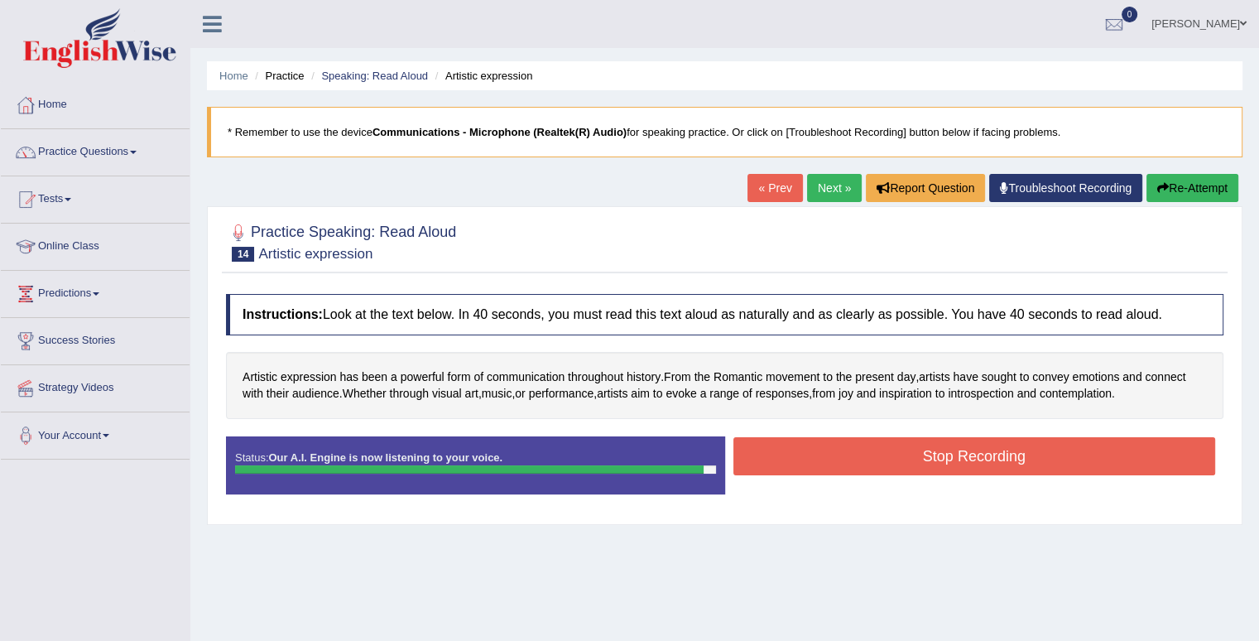
click at [969, 452] on button "Stop Recording" at bounding box center [975, 456] width 483 height 38
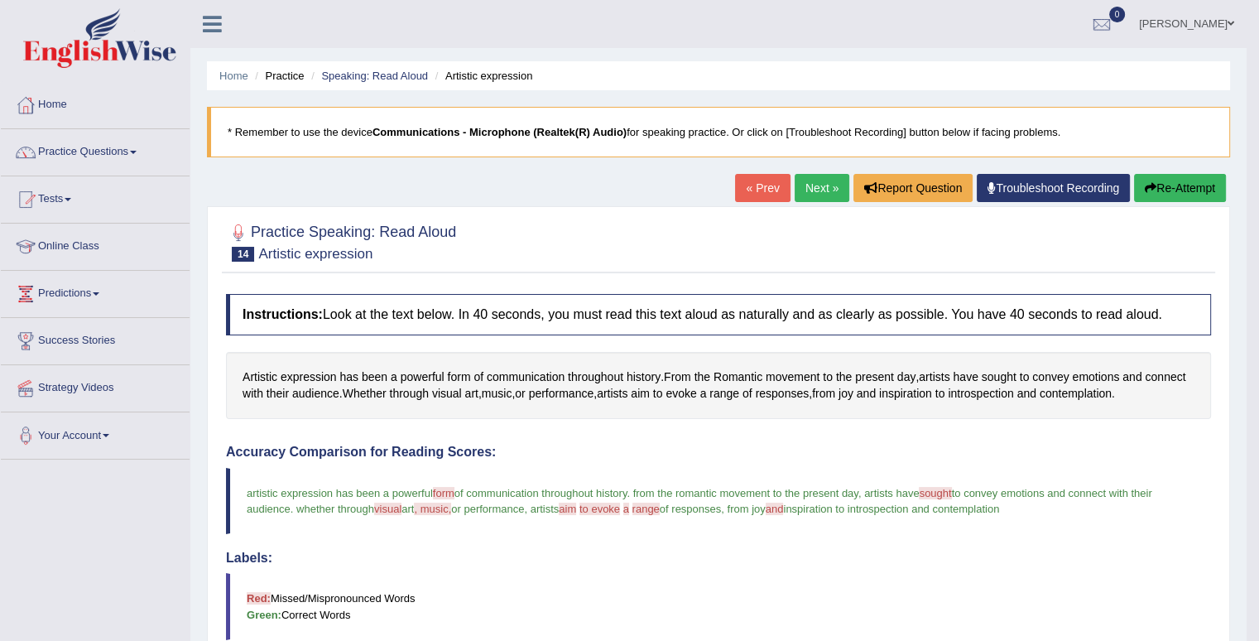
click at [1177, 188] on button "Re-Attempt" at bounding box center [1180, 188] width 92 height 28
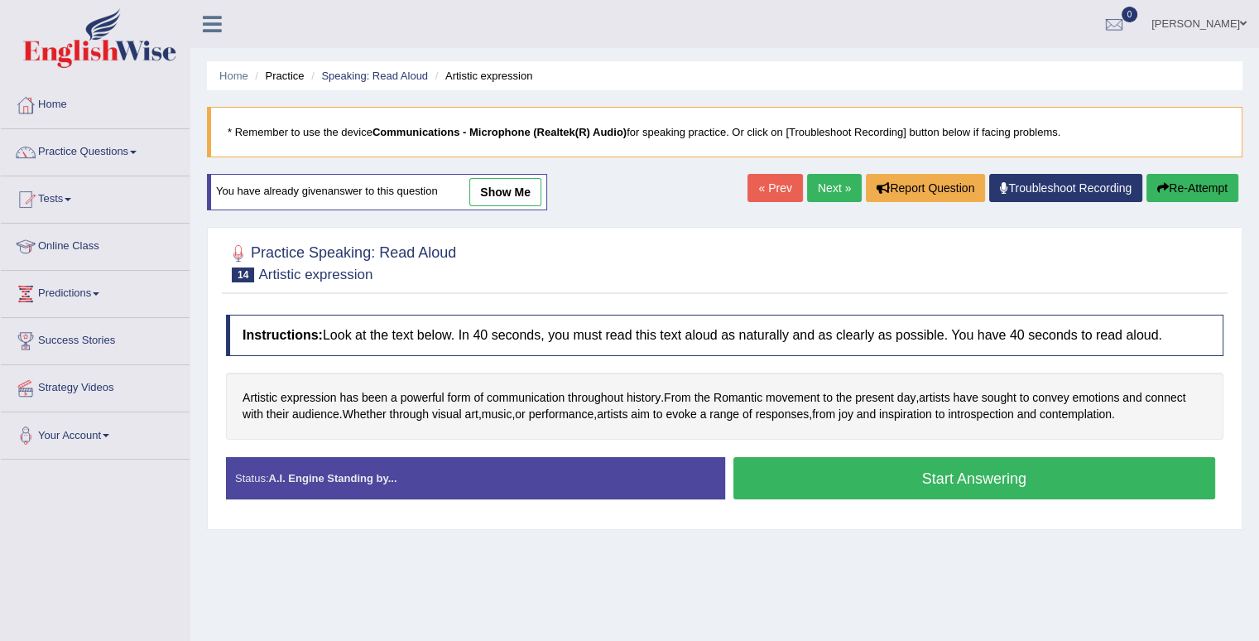
click at [932, 473] on button "Start Answering" at bounding box center [975, 478] width 483 height 42
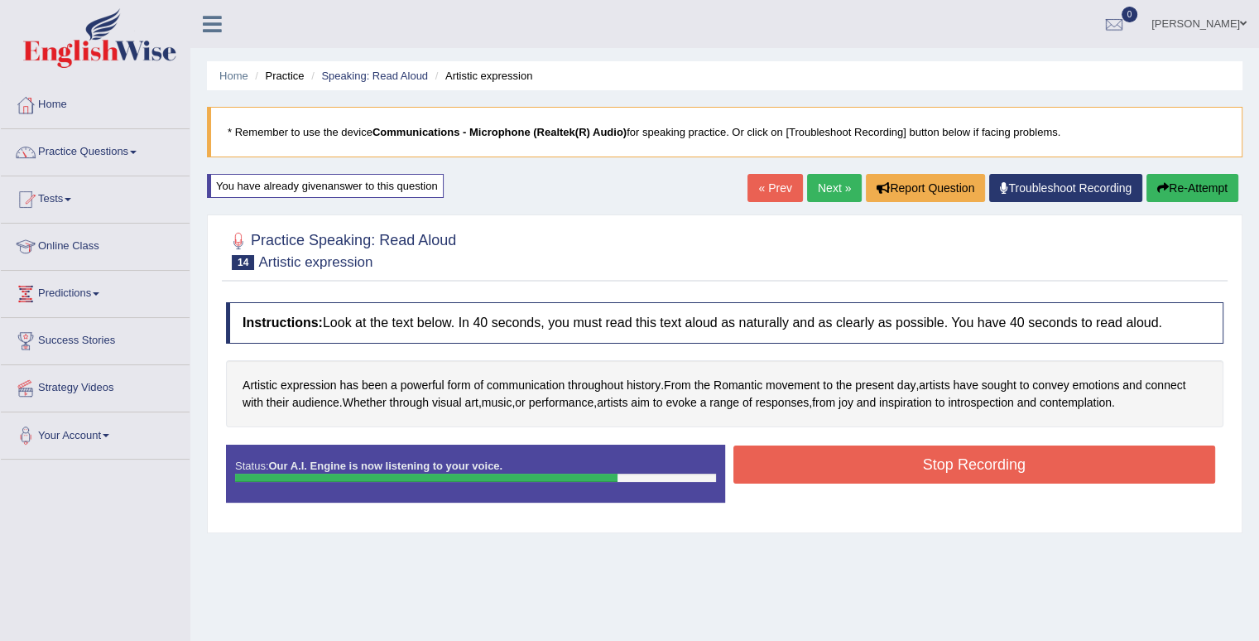
click at [932, 473] on button "Stop Recording" at bounding box center [975, 464] width 483 height 38
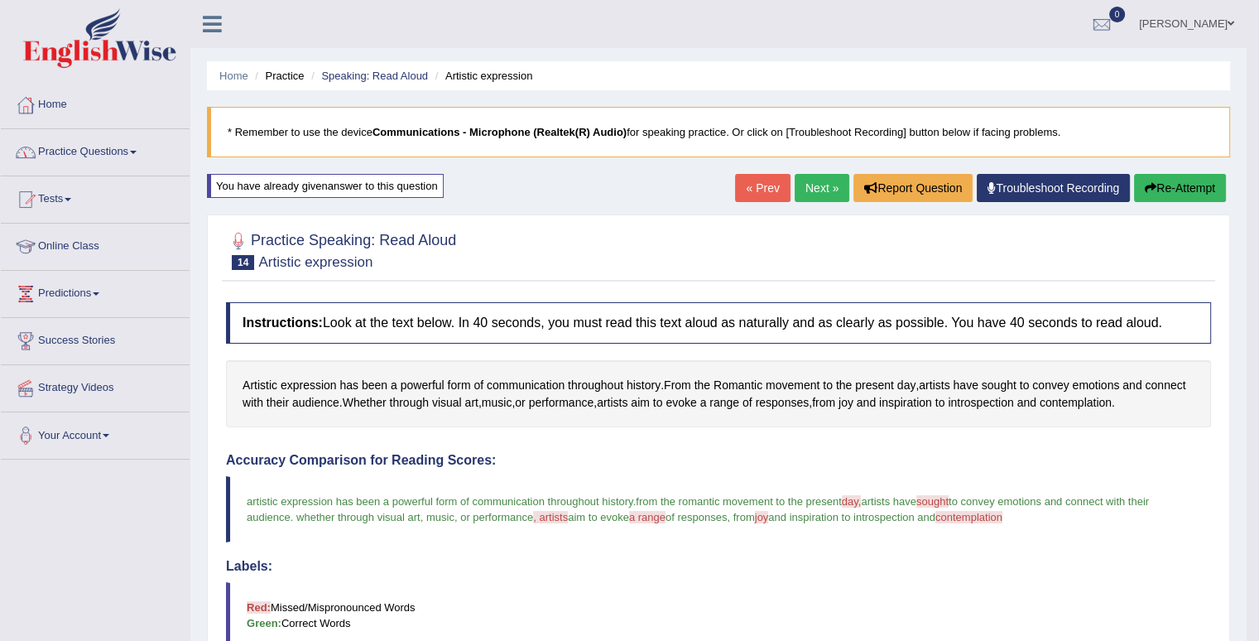
click at [135, 152] on link "Practice Questions" at bounding box center [95, 149] width 189 height 41
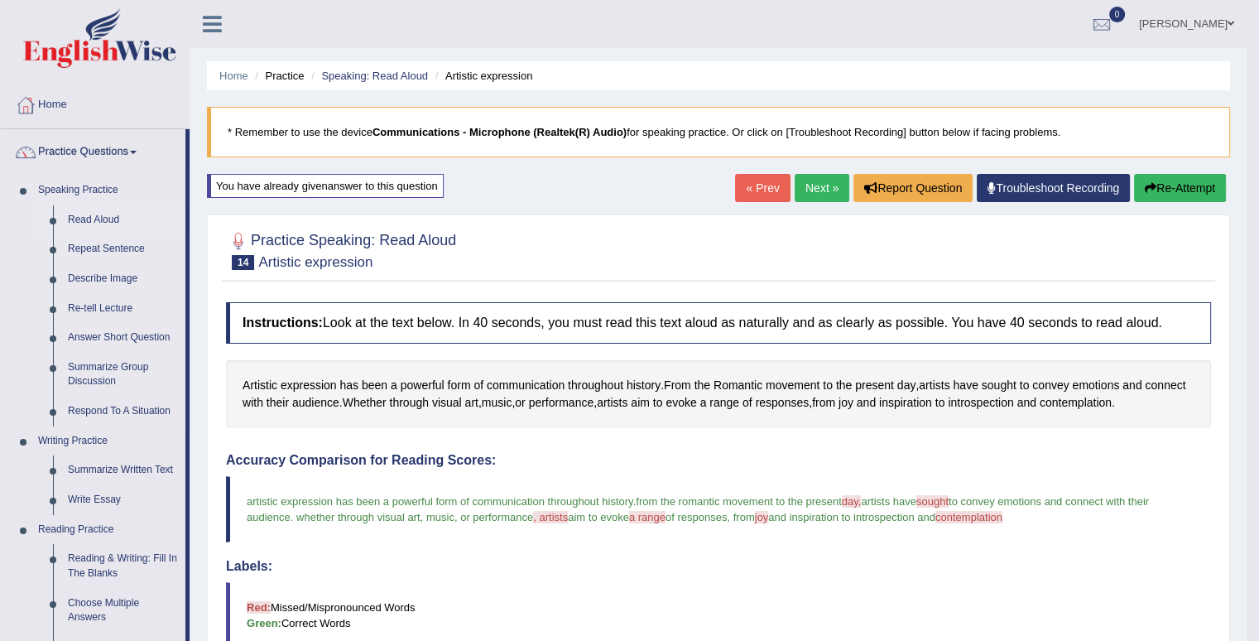
click at [104, 218] on link "Read Aloud" at bounding box center [122, 220] width 125 height 30
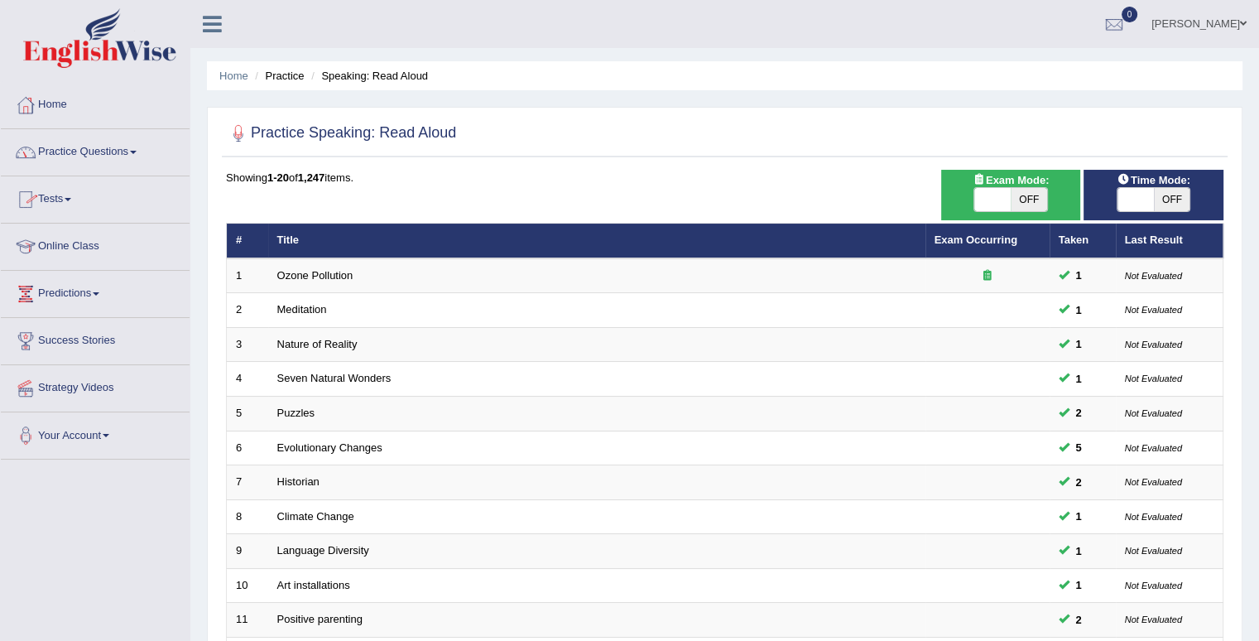
click at [137, 151] on span at bounding box center [133, 152] width 7 height 3
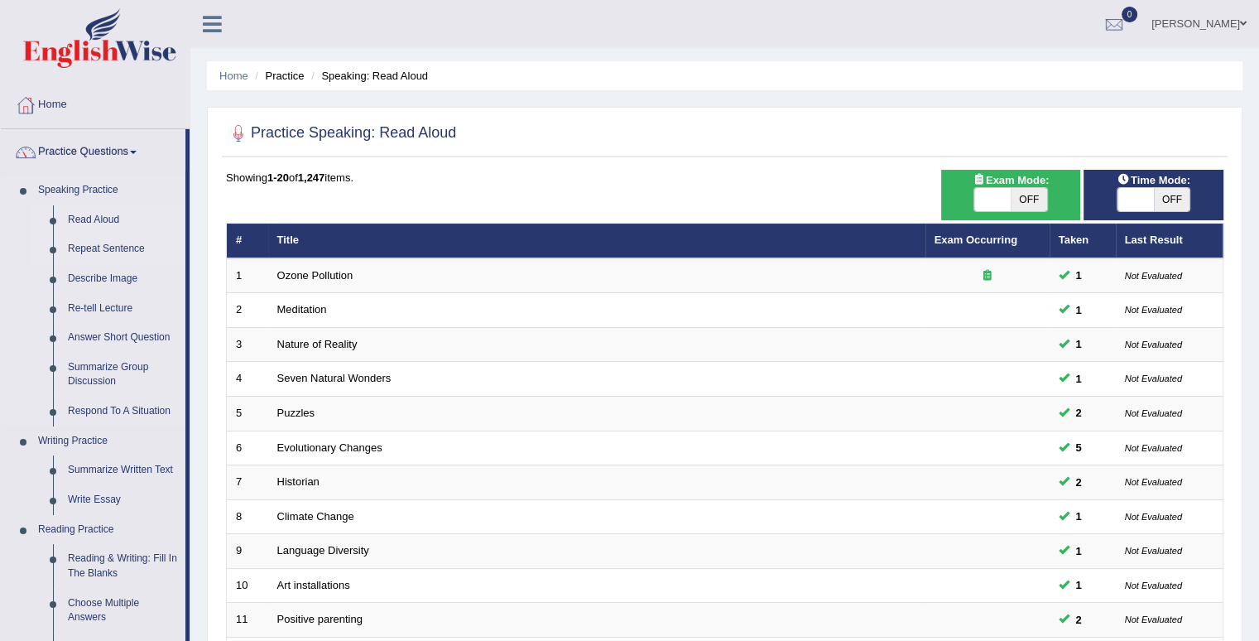
click at [117, 251] on link "Repeat Sentence" at bounding box center [122, 249] width 125 height 30
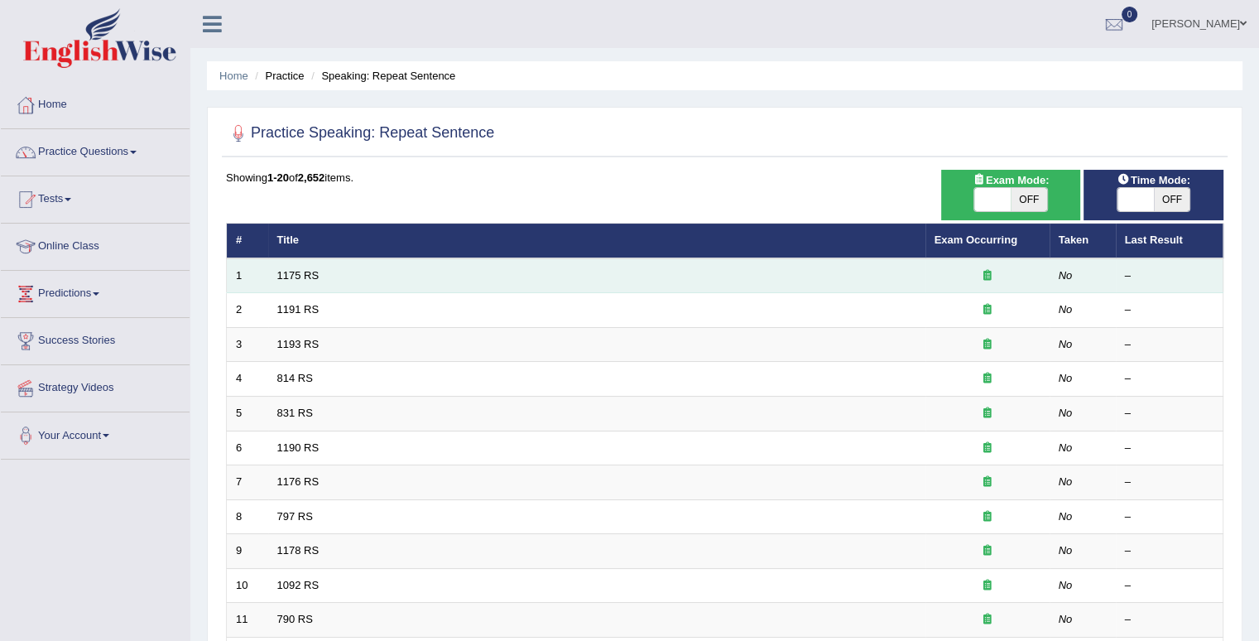
click at [484, 279] on td "1175 RS" at bounding box center [596, 275] width 657 height 35
click at [984, 278] on icon at bounding box center [988, 275] width 8 height 11
click at [997, 270] on div at bounding box center [988, 276] width 106 height 16
click at [935, 276] on div at bounding box center [988, 276] width 106 height 16
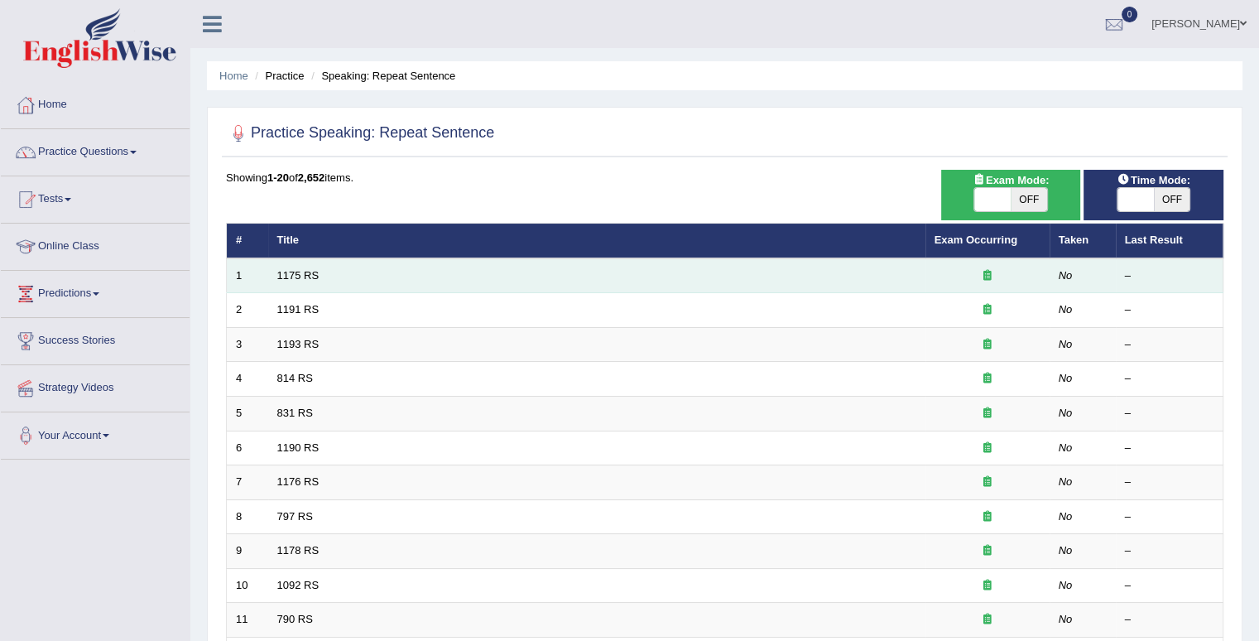
click at [935, 276] on div at bounding box center [988, 276] width 106 height 16
click at [295, 269] on link "1175 RS" at bounding box center [298, 275] width 42 height 12
